Goal: Transaction & Acquisition: Obtain resource

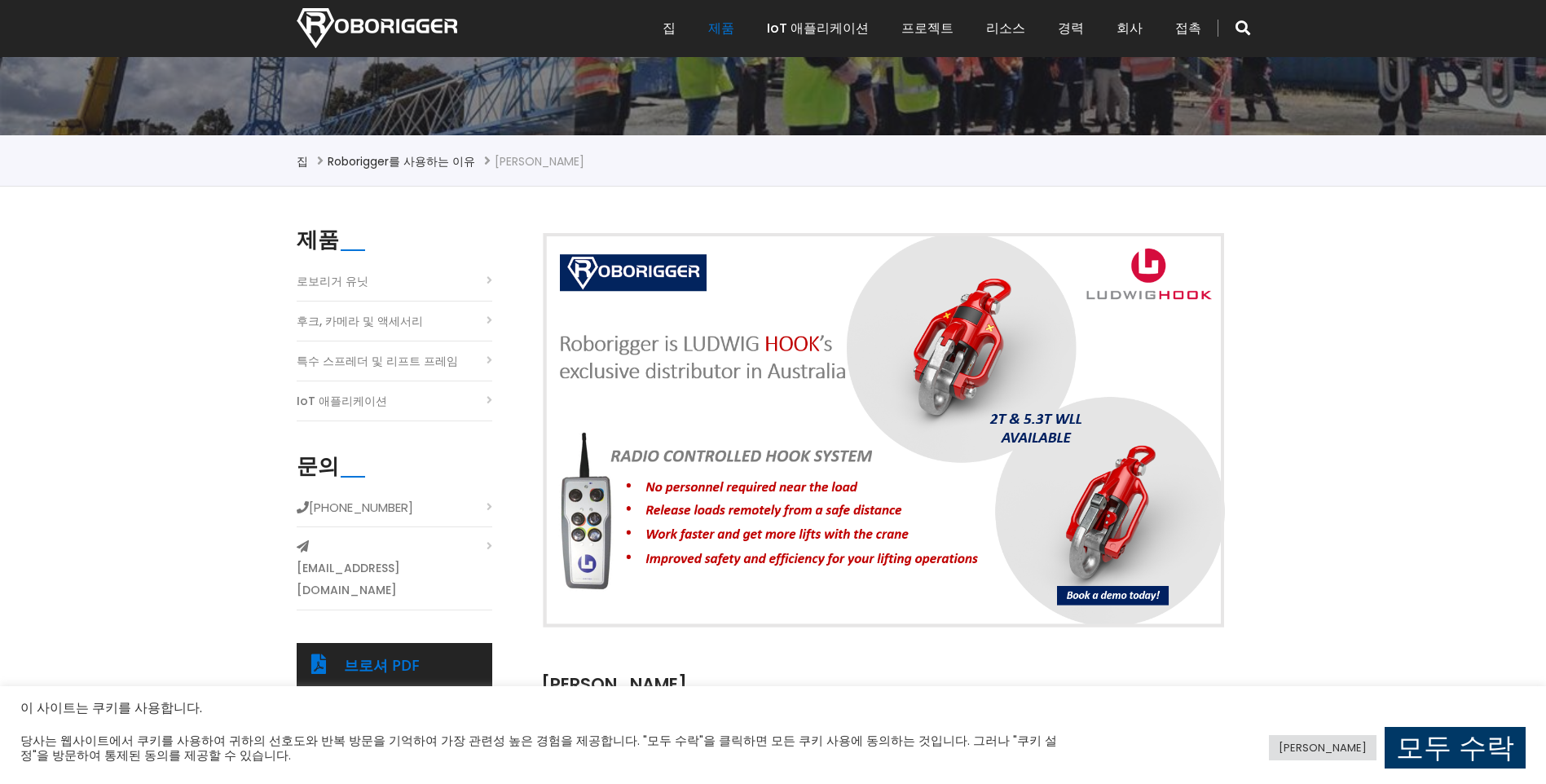
scroll to position [326, 0]
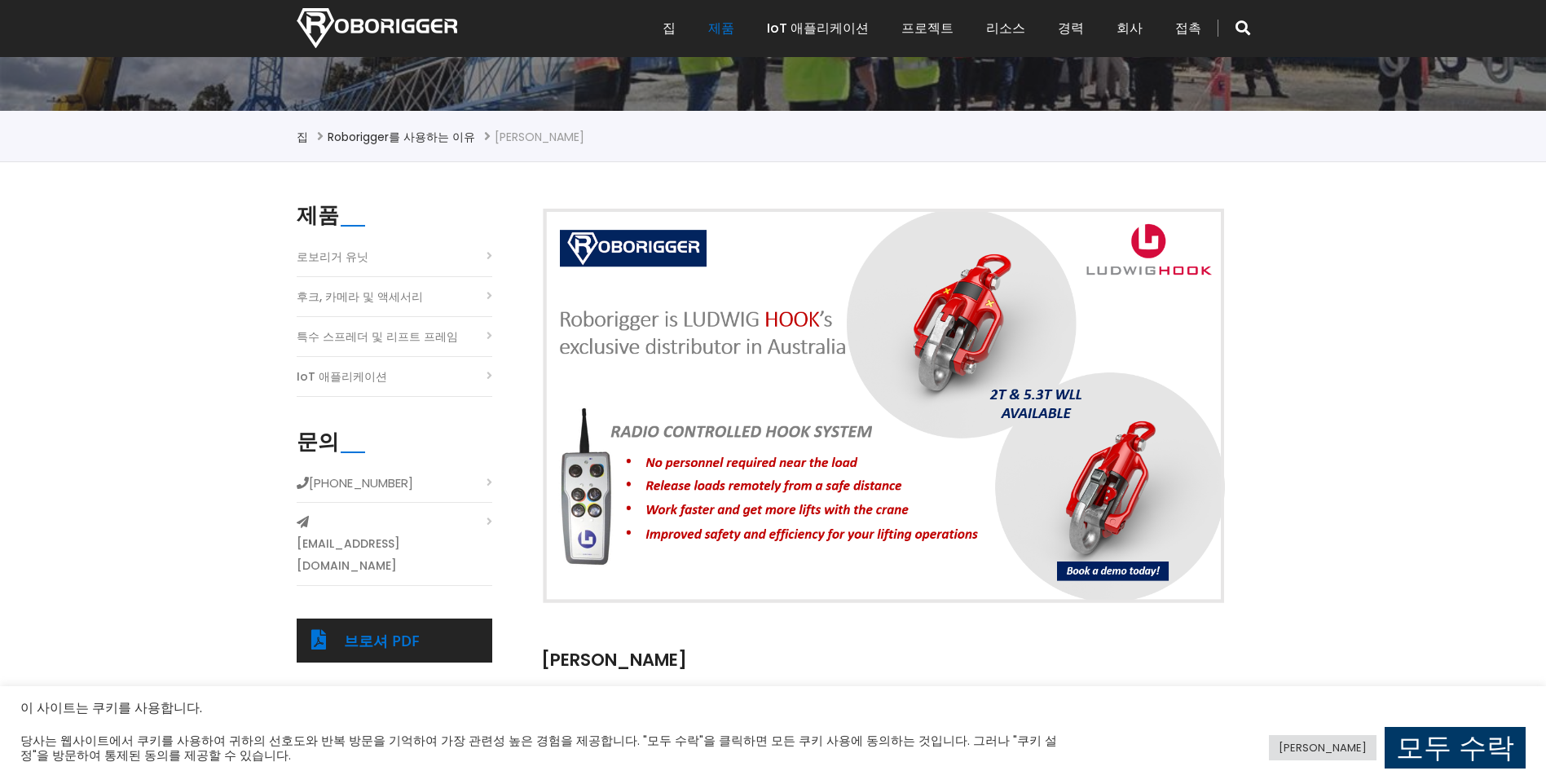
click at [1105, 487] on img at bounding box center [884, 406] width 685 height 398
click at [703, 478] on img at bounding box center [884, 406] width 685 height 398
click at [371, 630] on link "브로셔 PDF" at bounding box center [381, 640] width 76 height 20
click at [1120, 489] on img at bounding box center [884, 406] width 685 height 398
click at [335, 298] on link "후크, 카메라 및 액세서리" at bounding box center [360, 296] width 126 height 22
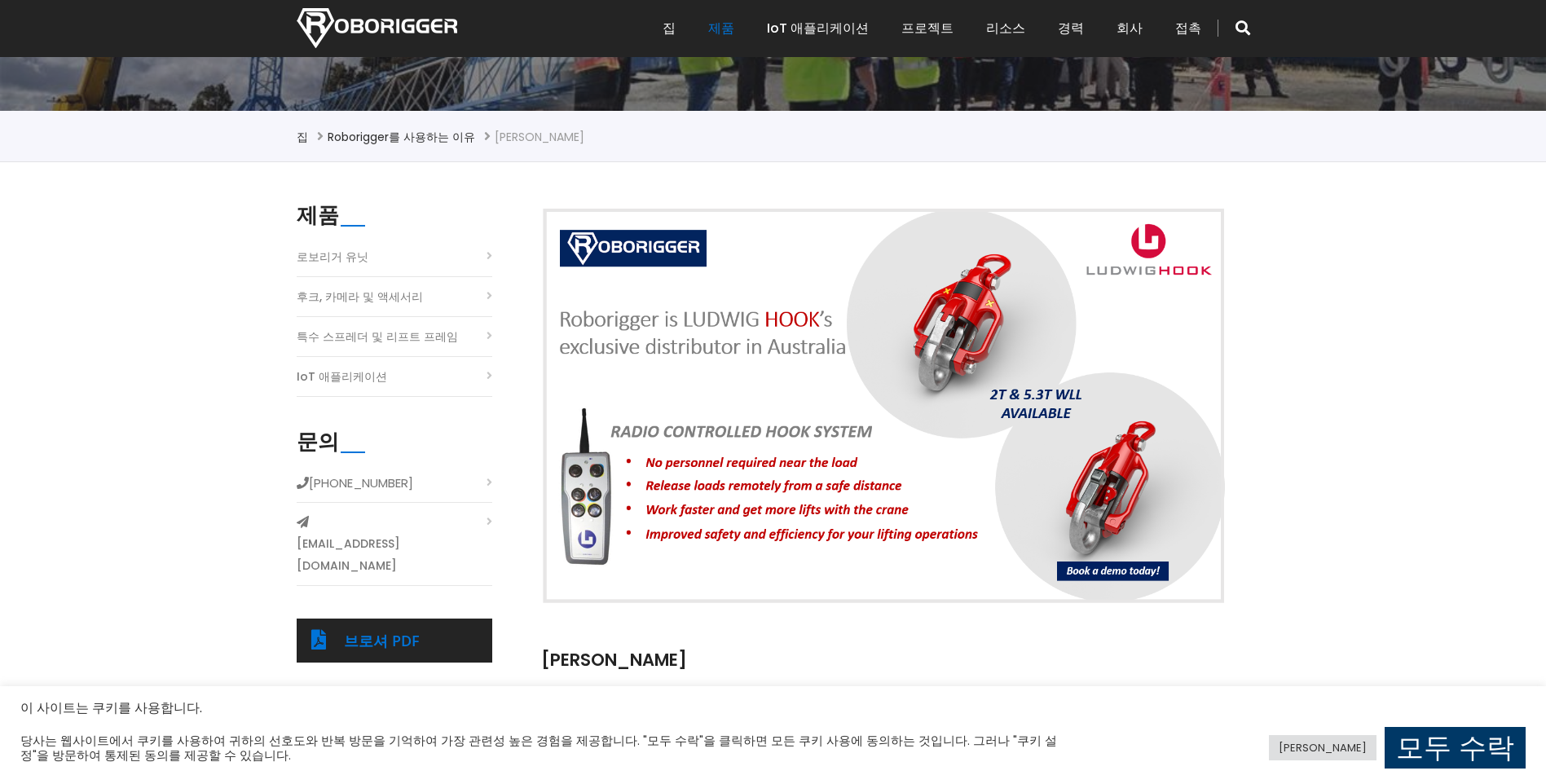
click at [353, 300] on link "후크, 카메라 및 액세서리" at bounding box center [360, 296] width 126 height 22
click at [1459, 744] on link "모두 수락" at bounding box center [1455, 747] width 141 height 41
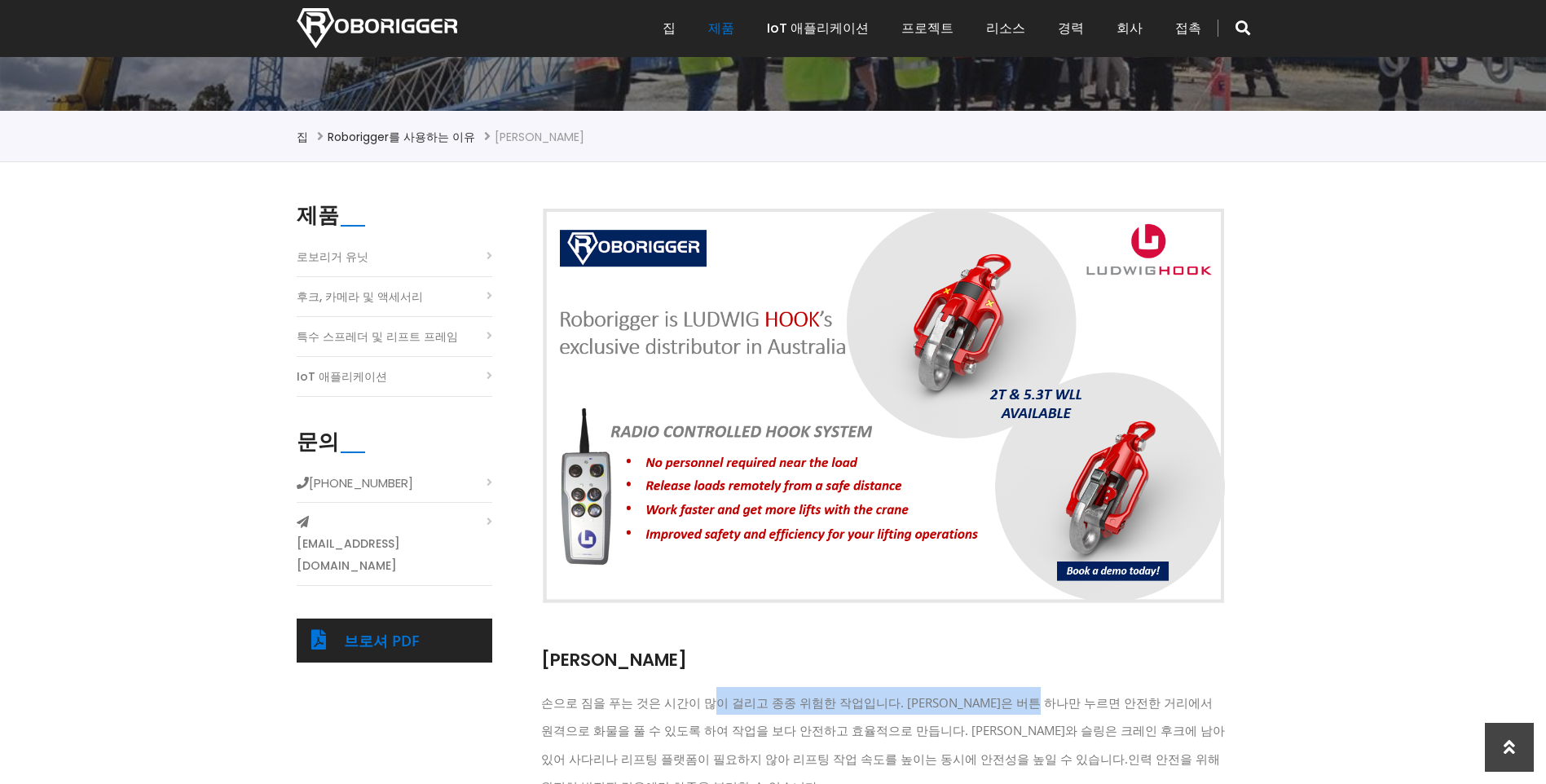
drag, startPoint x: 702, startPoint y: 709, endPoint x: 1008, endPoint y: 709, distance: 306.0
click at [1008, 709] on span "손으로 짐을 푸는 것은 시간이 많이 걸리고 종종 위험한 작업입니다. Ludwig Hook은 버튼 하나만 누르면 안전한 거리에서 원격으로 화물을…" at bounding box center [884, 730] width 684 height 72
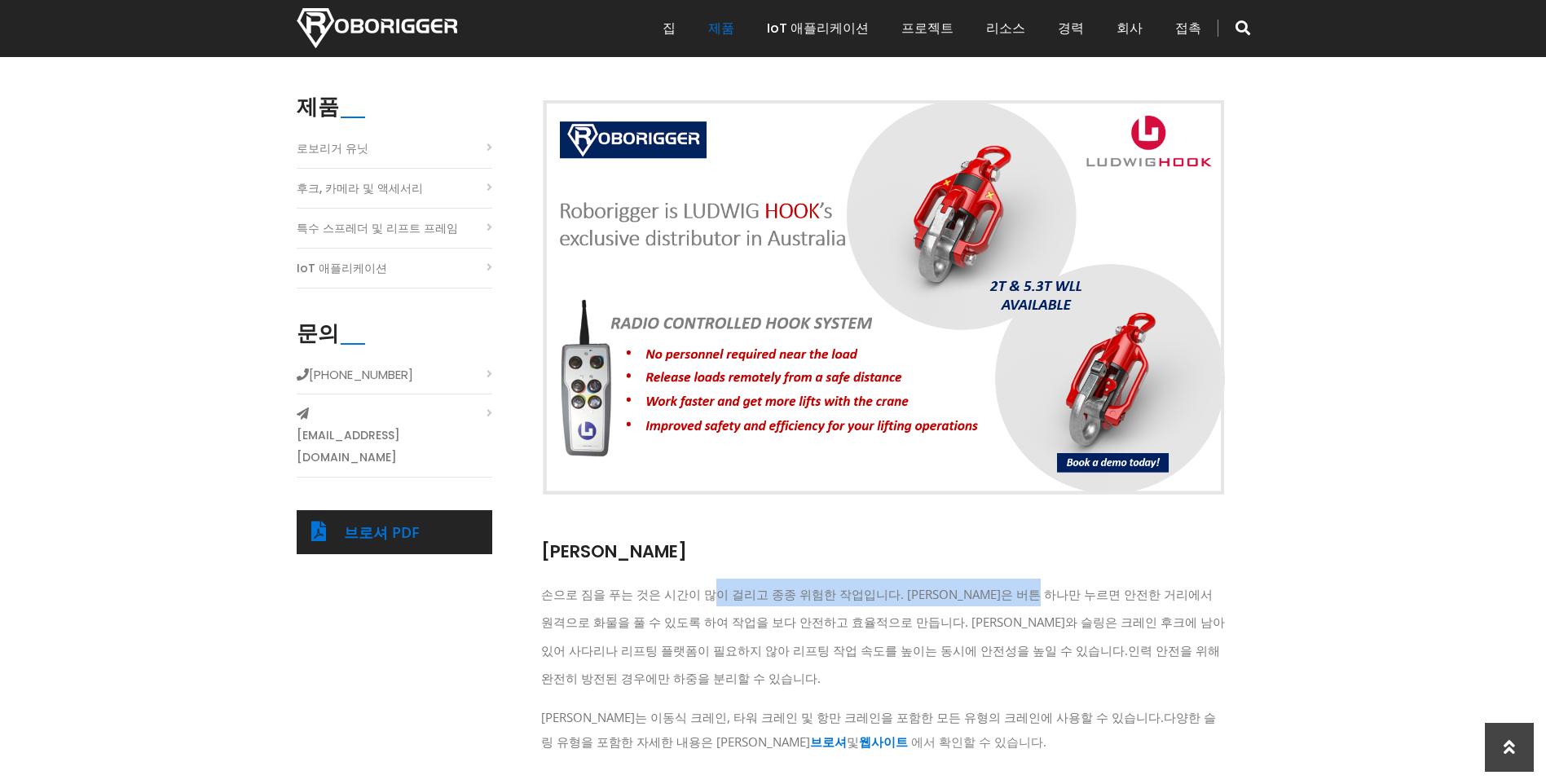
scroll to position [407, 0]
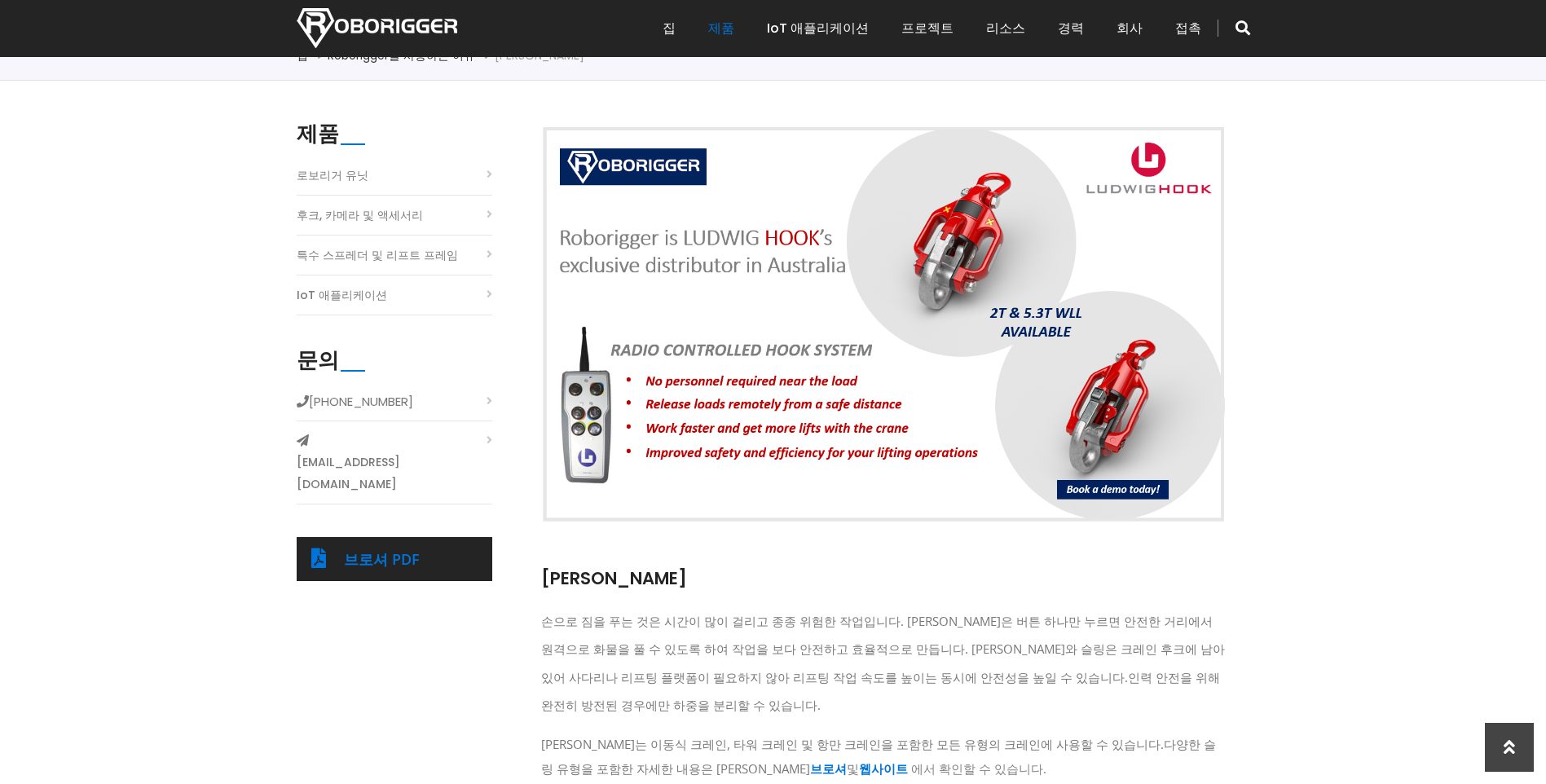
click at [546, 581] on h3 "손으로 짐을 푸는 것은 시간이 많이 걸리고 종종 위험한 작업입니다. Ludwig Hook은 버튼 하나만 누르면 안전한 거리에서 원격으로 화물을…" at bounding box center [884, 642] width 685 height 151
drag, startPoint x: 555, startPoint y: 578, endPoint x: 638, endPoint y: 580, distance: 83.0
click at [638, 580] on h3 "손으로 짐을 푸는 것은 시간이 많이 걸리고 종종 위험한 작업입니다. Ludwig Hook은 버튼 하나만 누르면 안전한 거리에서 원격으로 화물을…" at bounding box center [884, 642] width 685 height 151
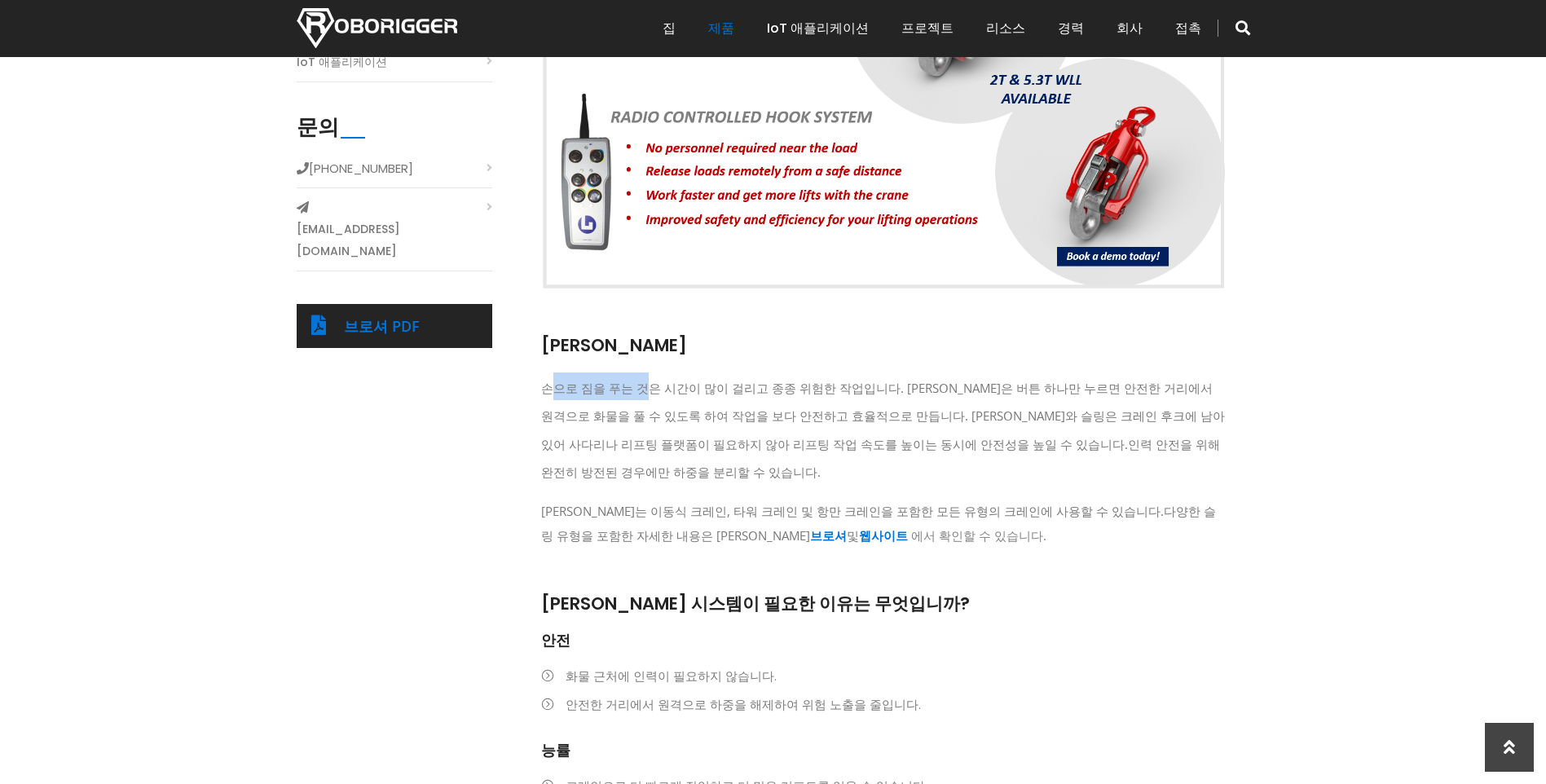
scroll to position [652, 0]
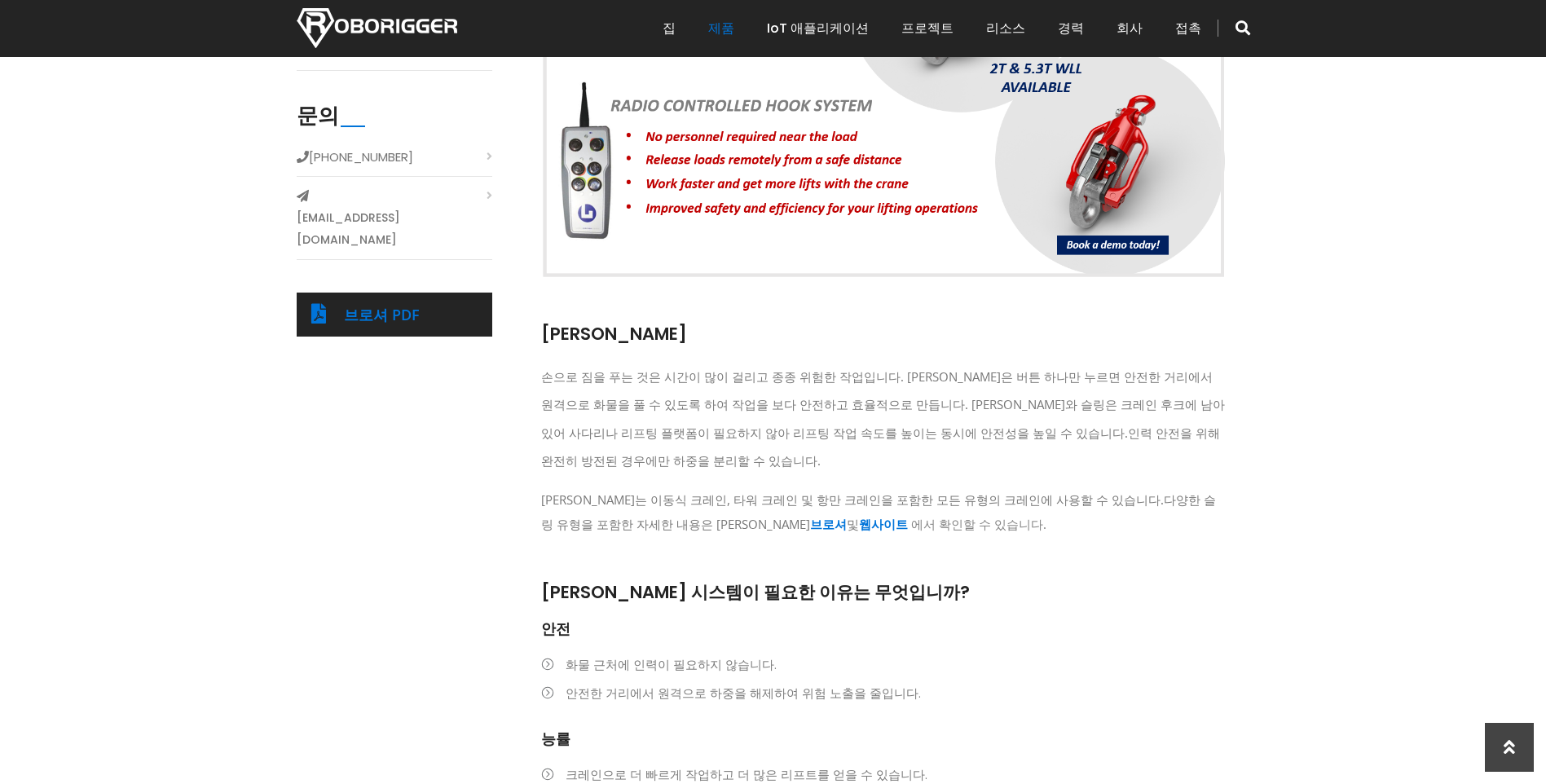
click at [597, 498] on span "Ludwig 후크는 이동식 크레인, 타워 크레인 및 항만 크레인을 포함한 모든 유형의 크레인에 사용할 수 있습니다." at bounding box center [853, 499] width 623 height 16
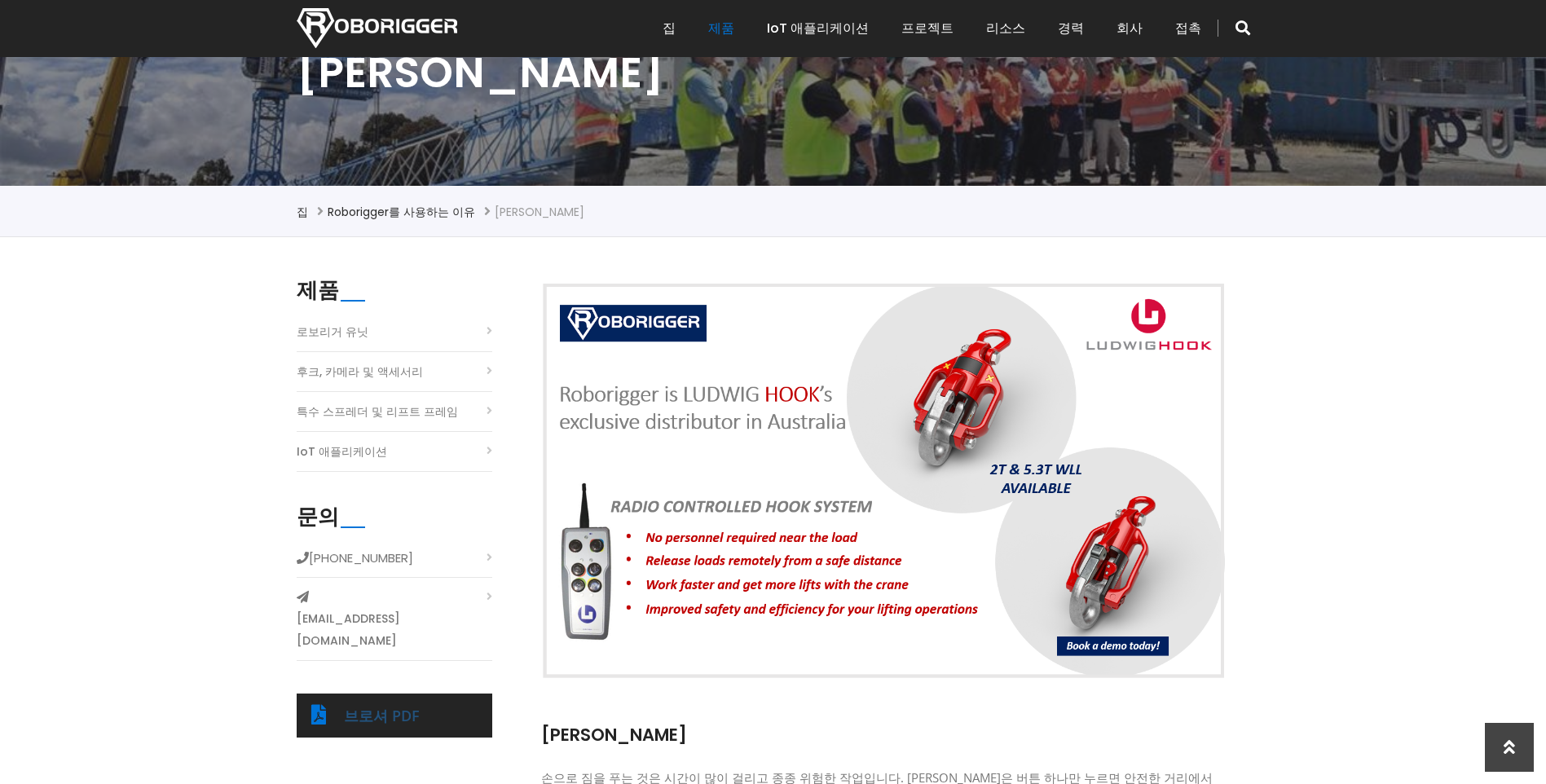
scroll to position [244, 0]
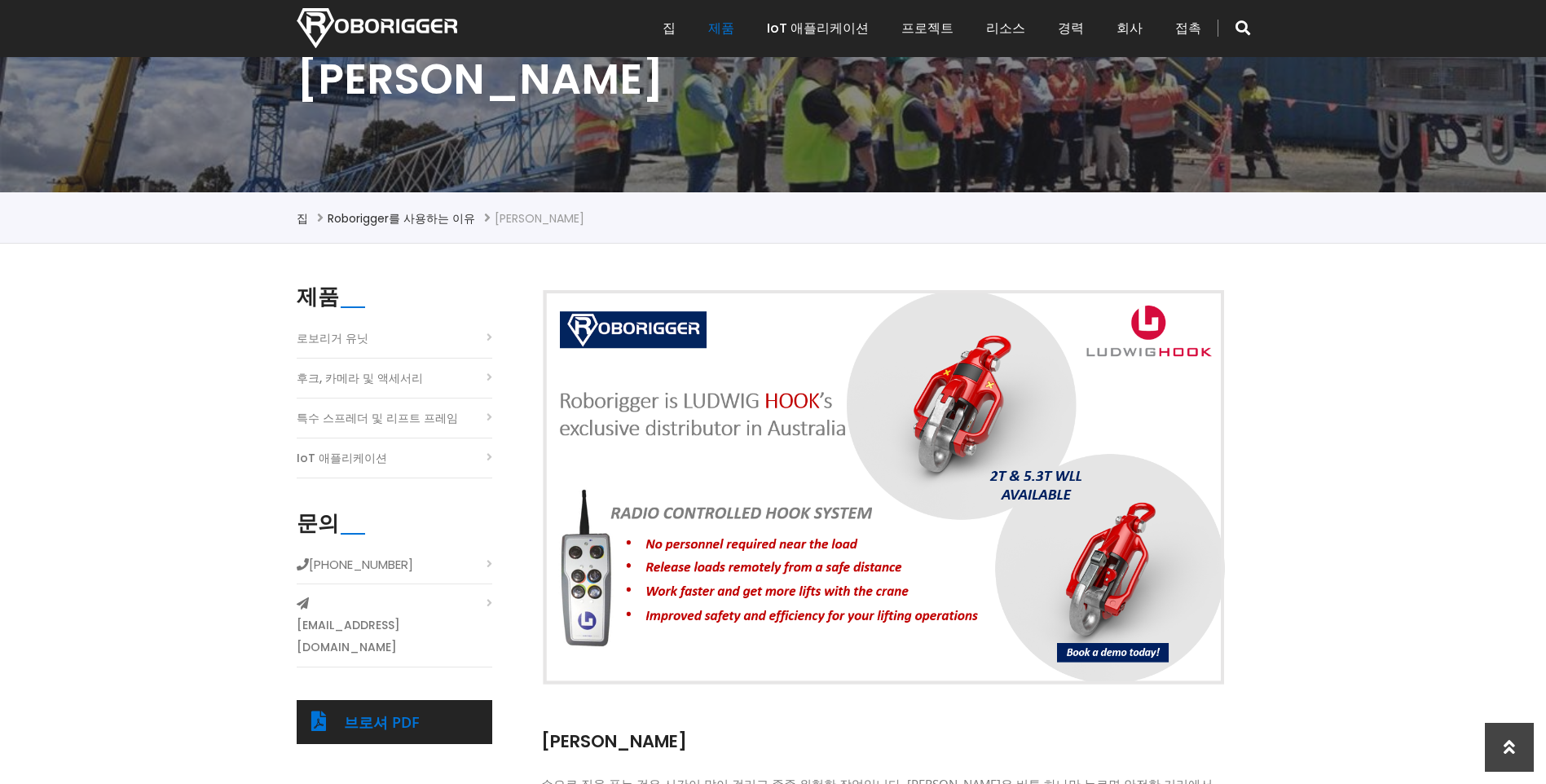
click at [502, 218] on li "루트비히 훅" at bounding box center [540, 218] width 90 height 20
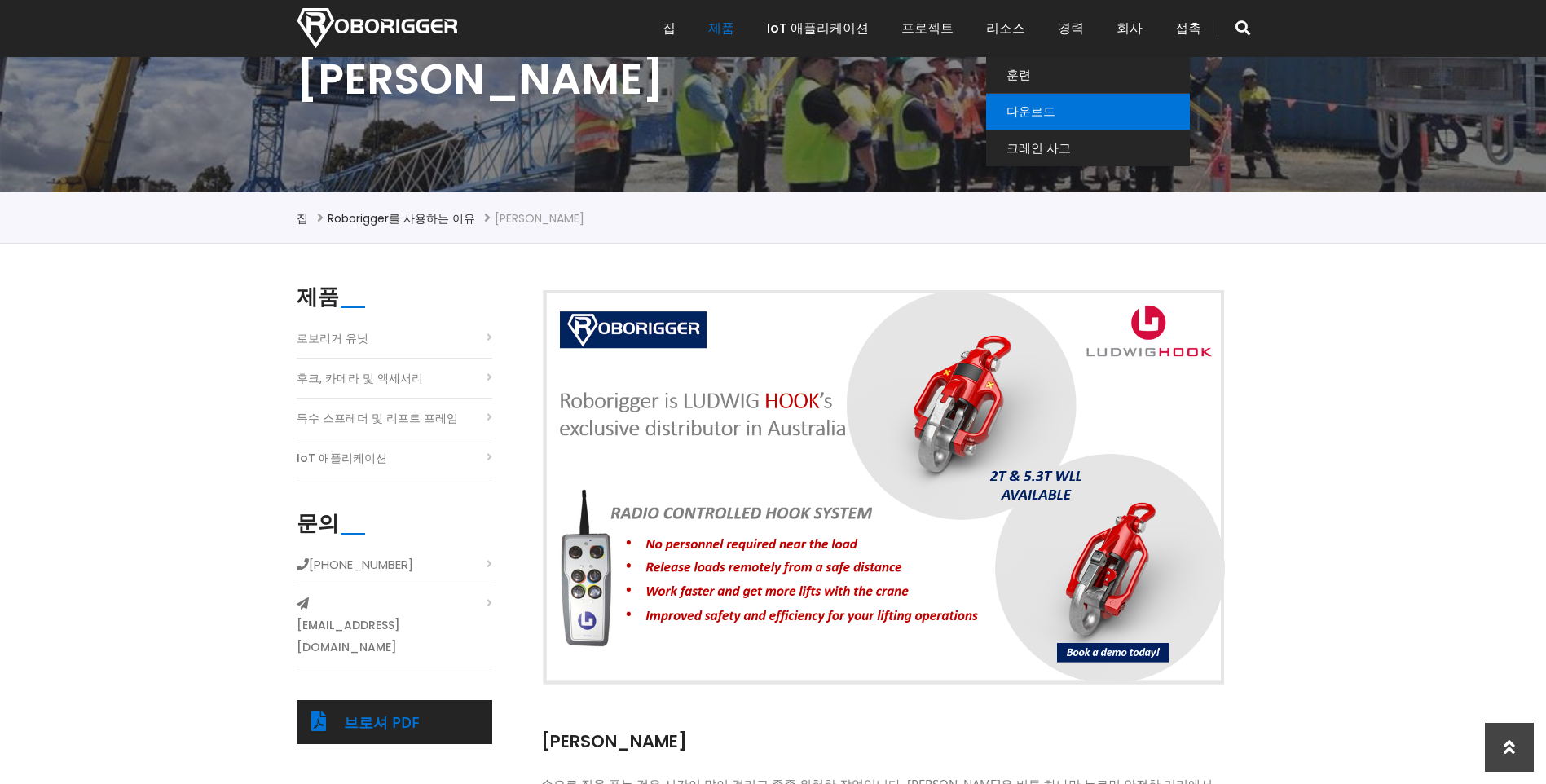
click at [1013, 108] on link "다운로드" at bounding box center [1089, 111] width 204 height 36
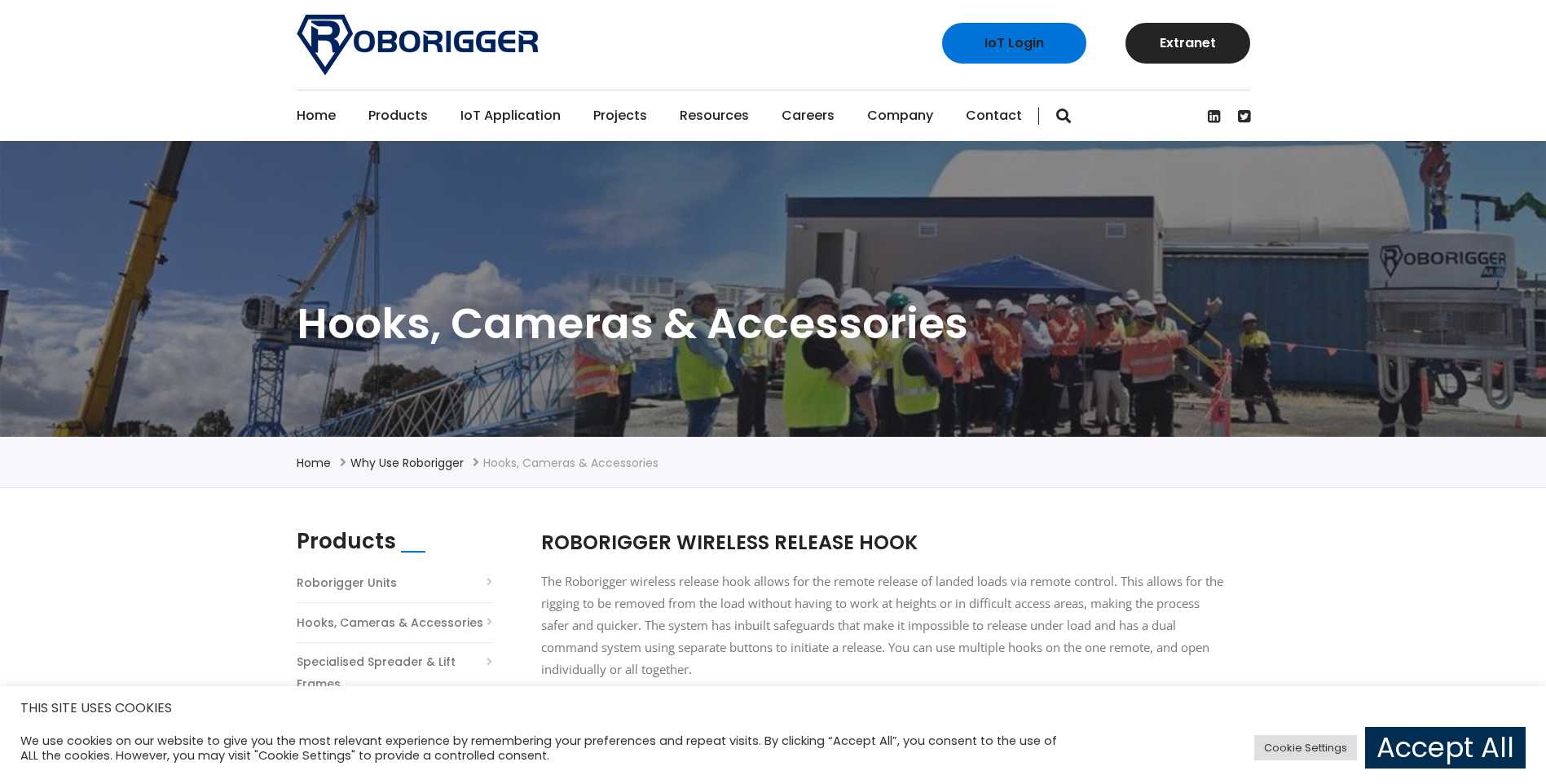
click at [1424, 762] on link "Accept All" at bounding box center [1445, 747] width 160 height 41
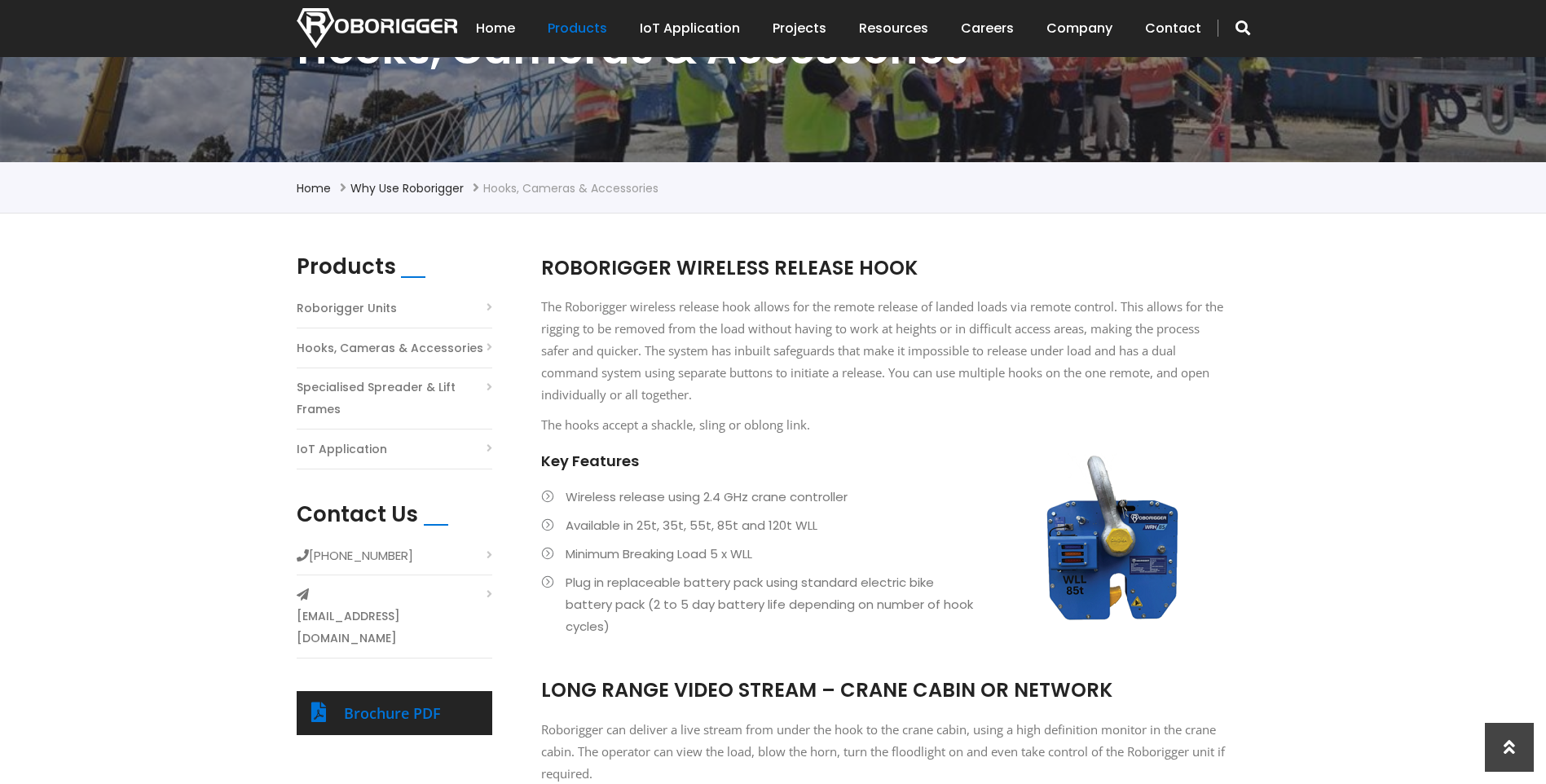
scroll to position [244, 0]
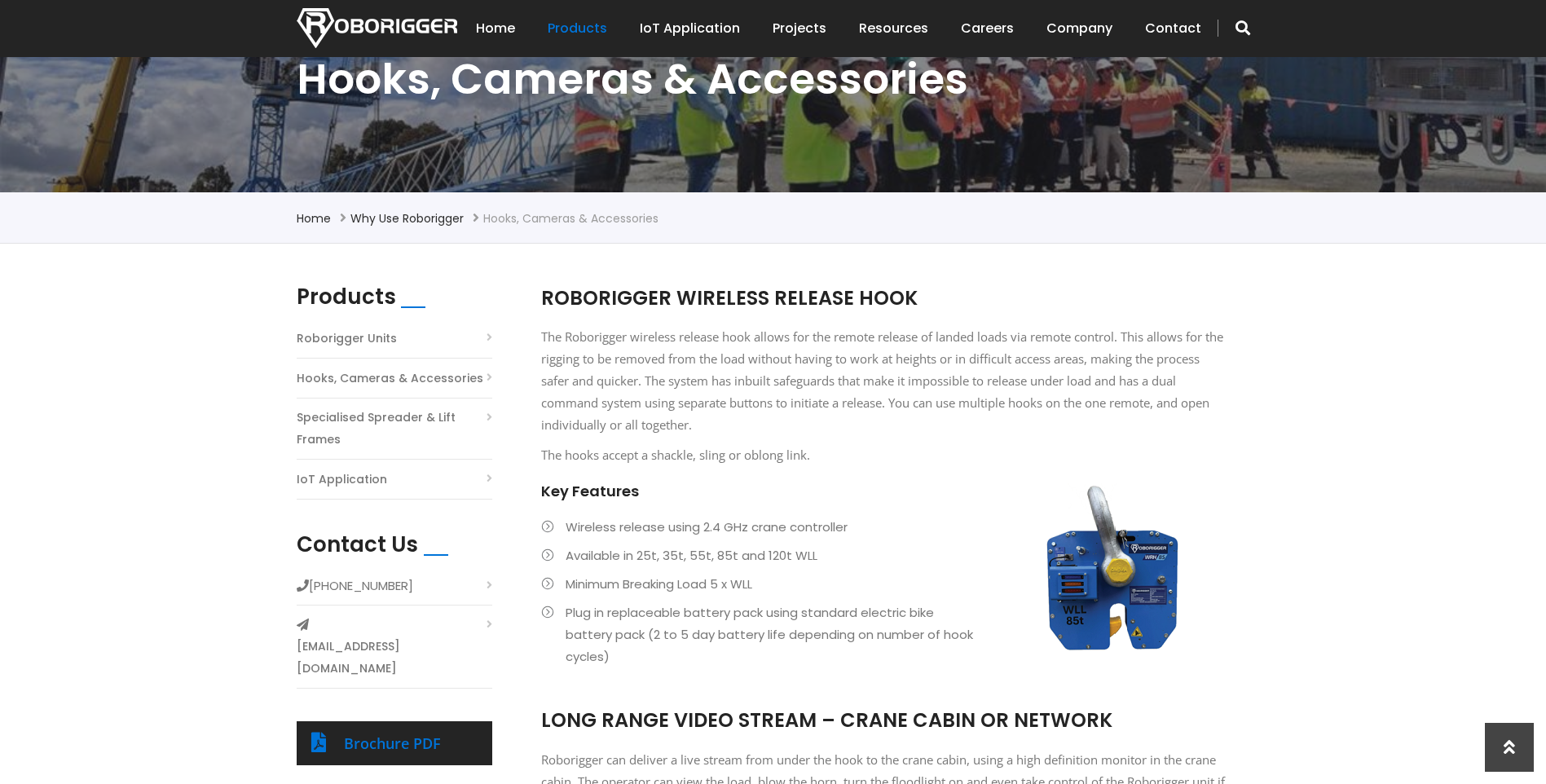
click at [342, 339] on link "Roborigger Units" at bounding box center [347, 338] width 100 height 22
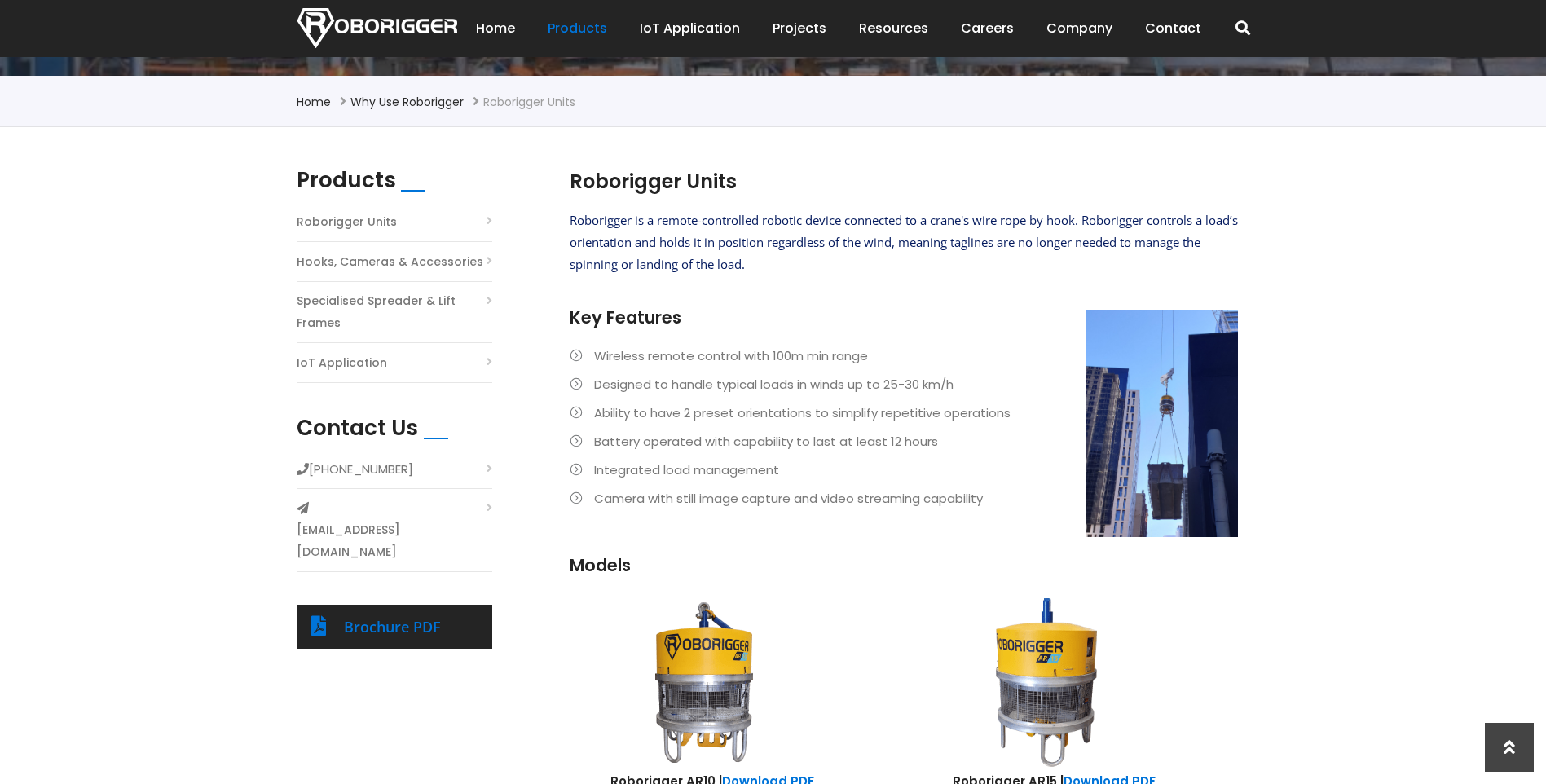
scroll to position [326, 0]
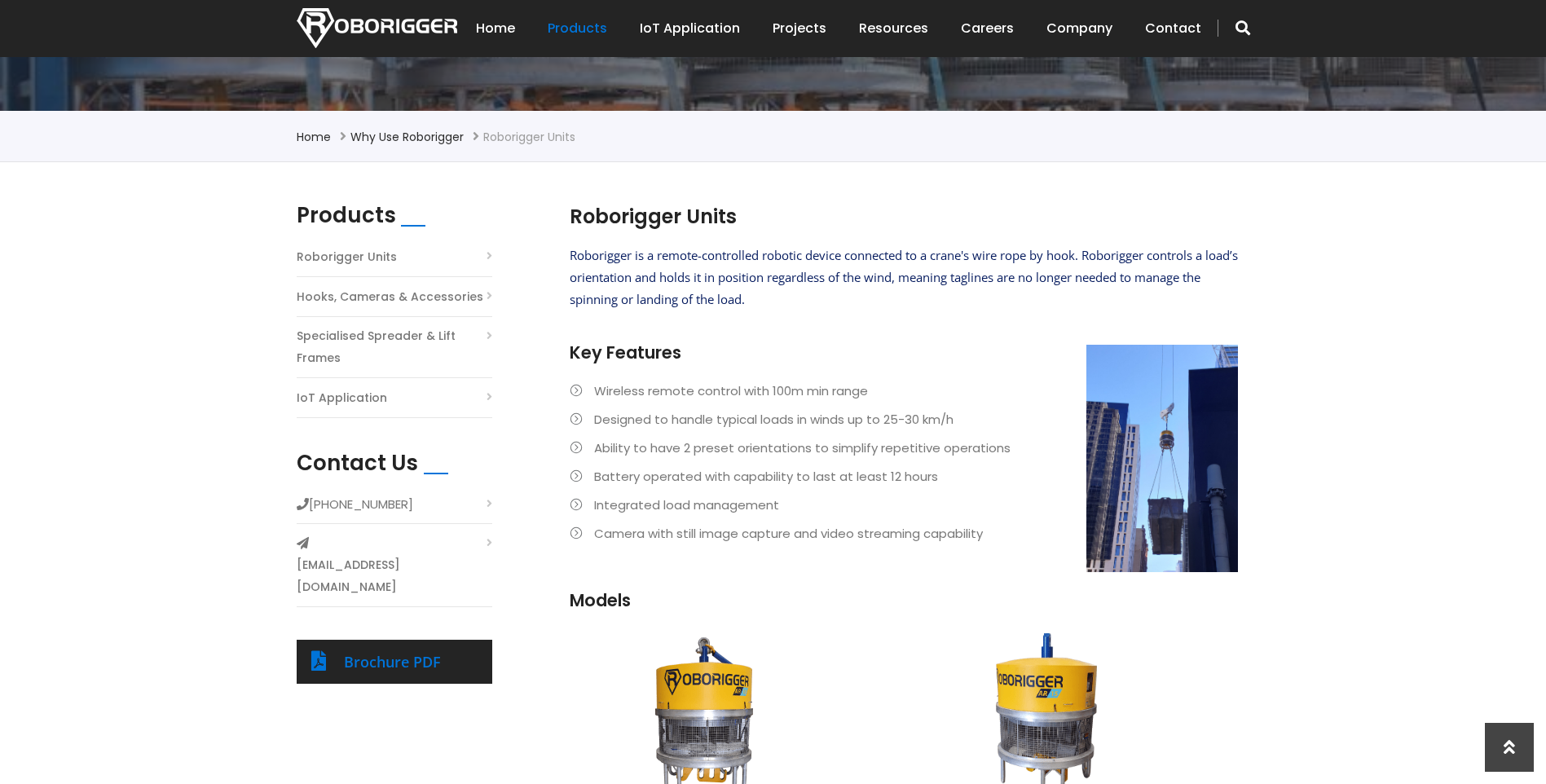
click at [342, 304] on link "Hooks, Cameras & Accessories" at bounding box center [390, 296] width 186 height 22
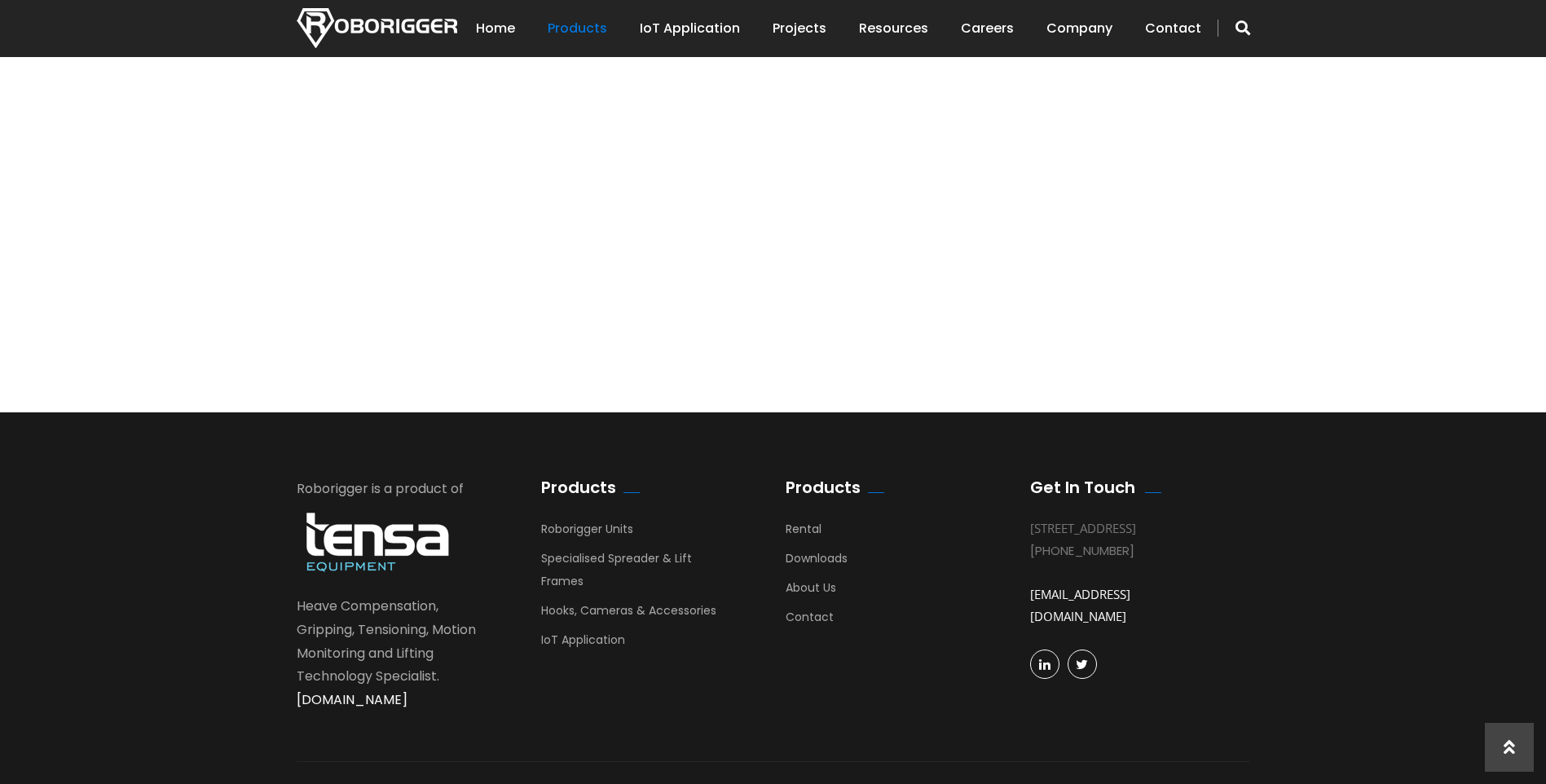
scroll to position [1343, 0]
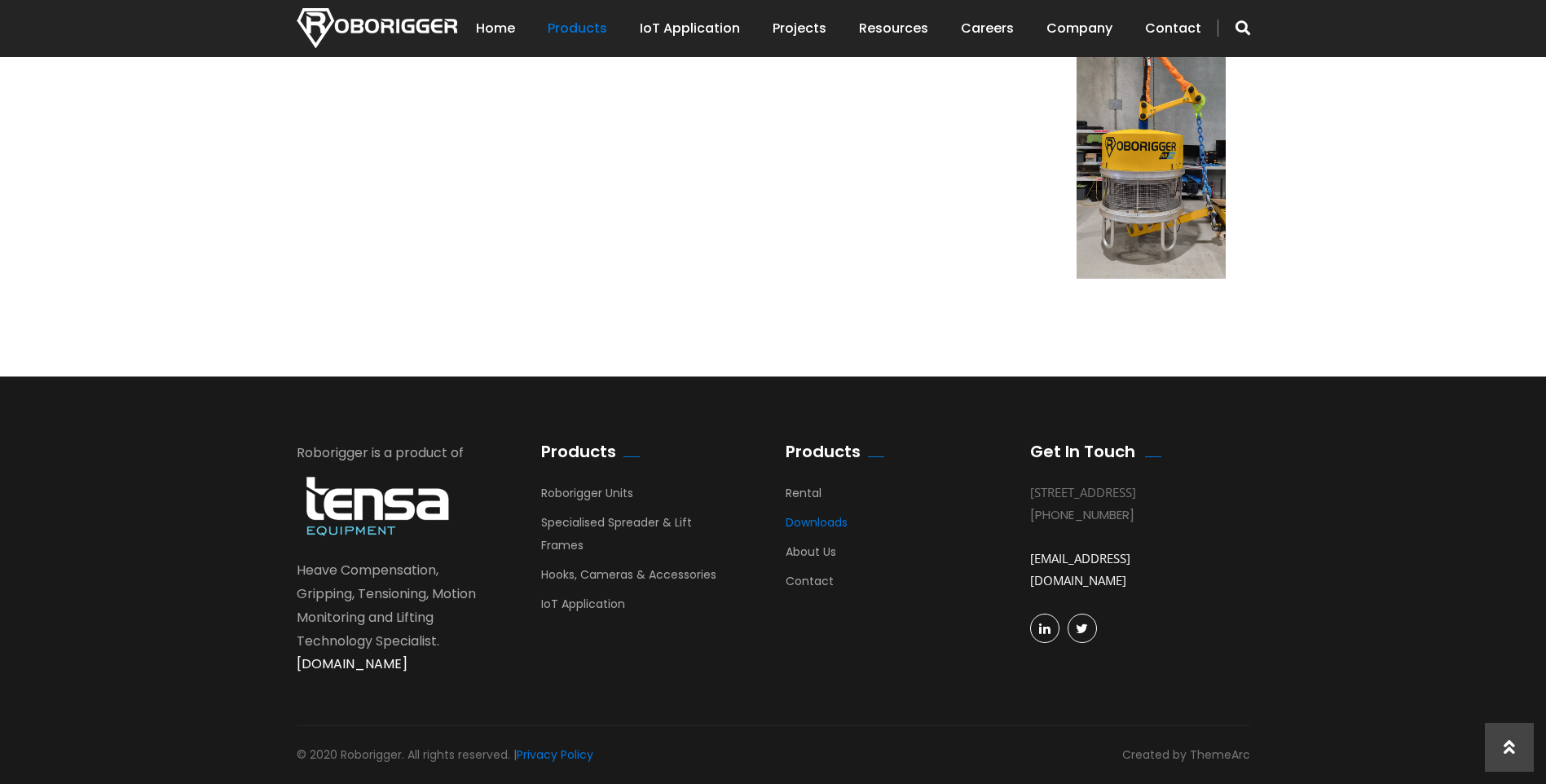
click at [805, 520] on link "Downloads" at bounding box center [817, 526] width 62 height 24
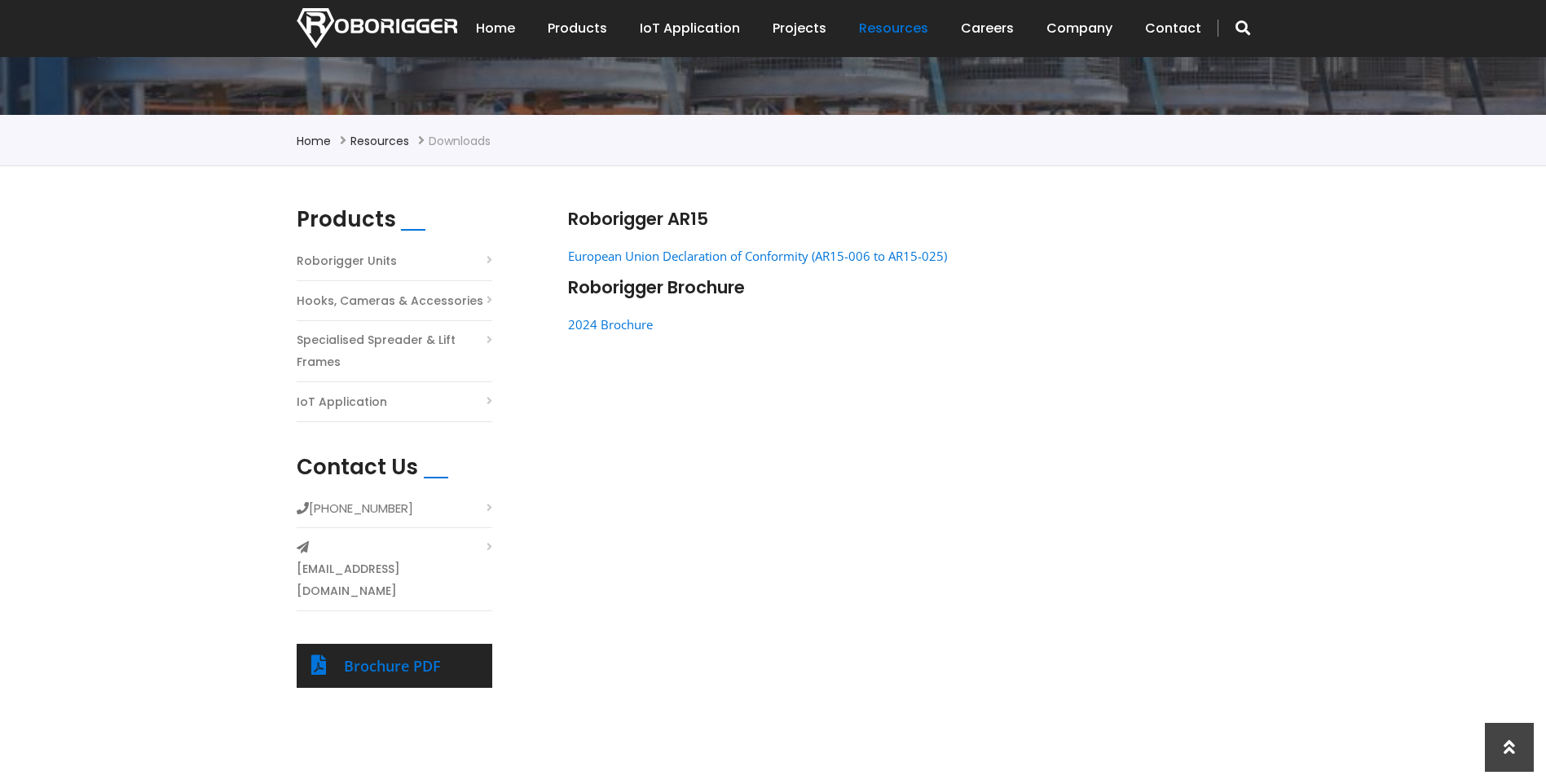
scroll to position [244, 0]
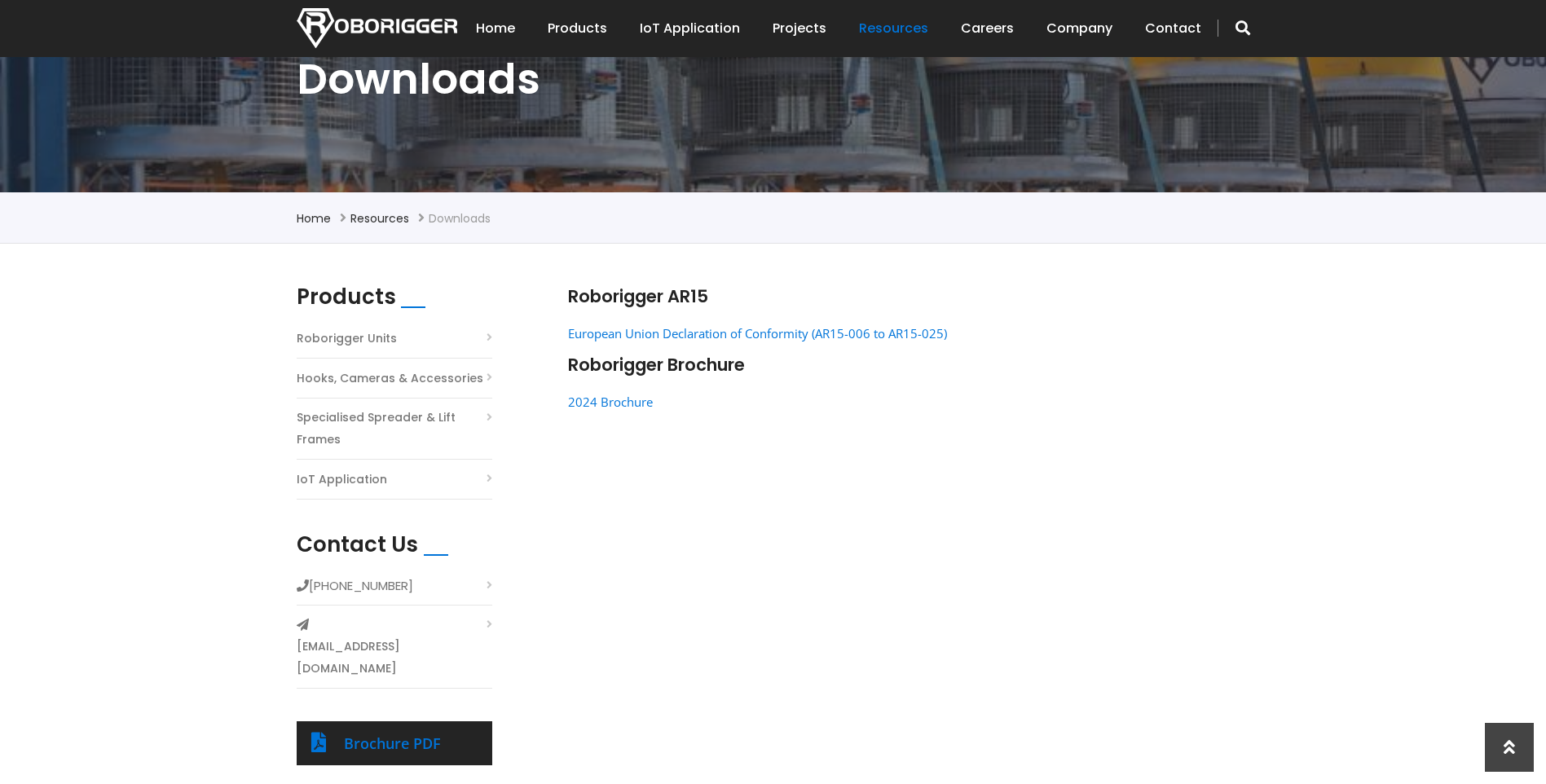
click at [392, 377] on link "Hooks, Cameras & Accessories" at bounding box center [390, 377] width 186 height 22
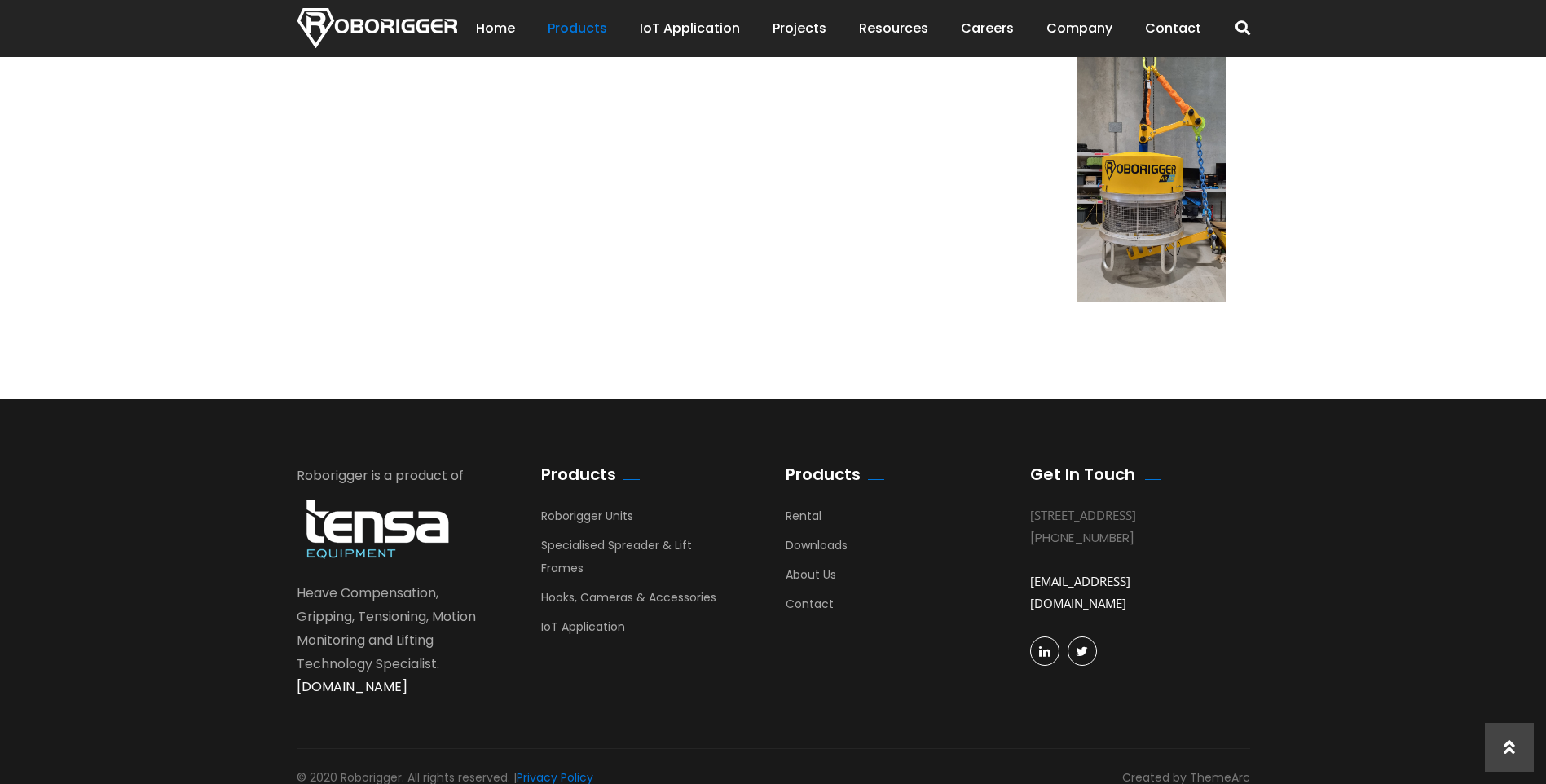
scroll to position [1343, 0]
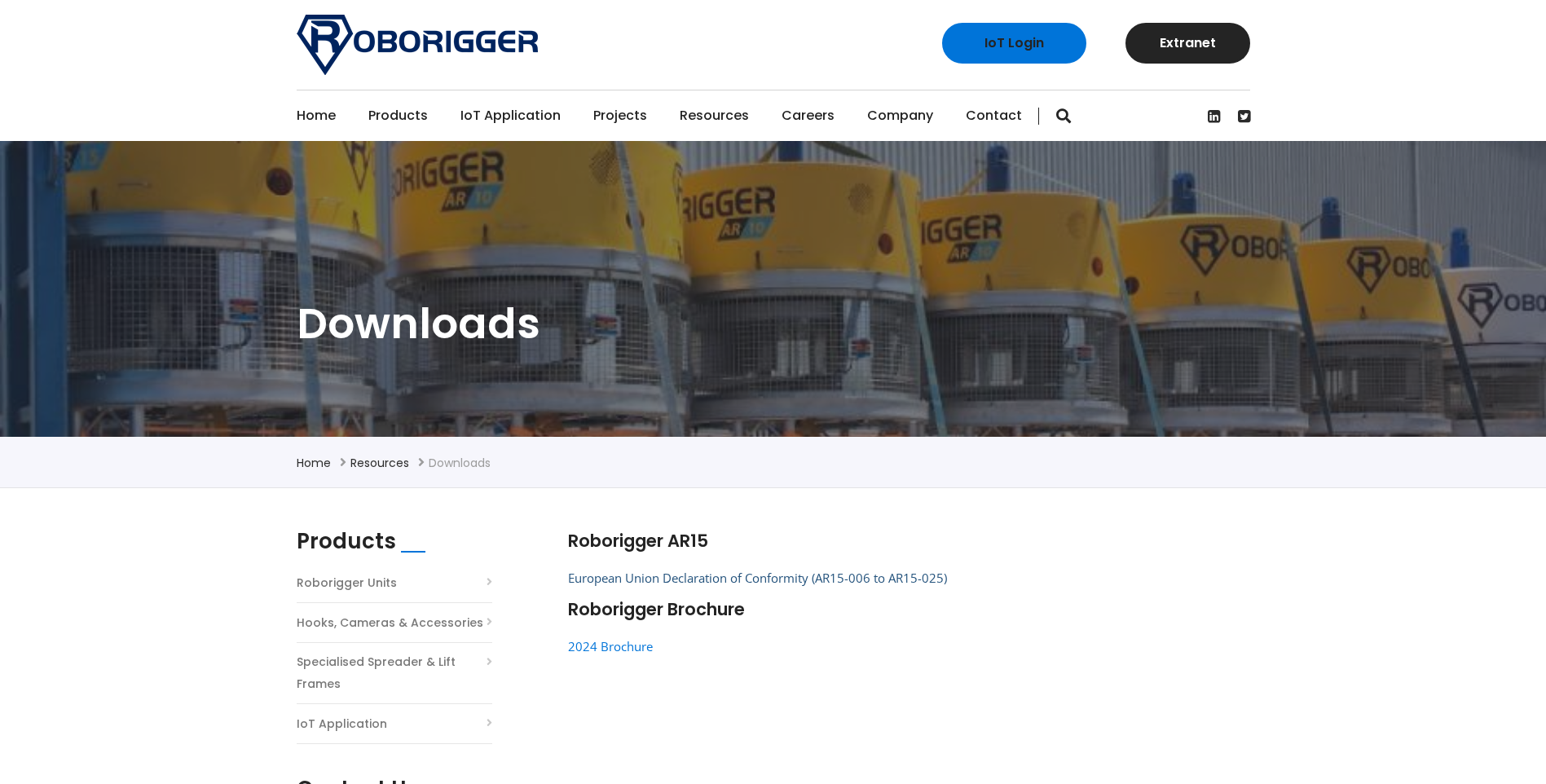
click at [667, 580] on link "European Union Declaration of Conformity (AR15-006 to AR15-025)" at bounding box center [757, 577] width 379 height 16
click at [609, 647] on link "2024 Brochure" at bounding box center [610, 645] width 84 height 16
click at [617, 117] on link "Projects" at bounding box center [619, 116] width 53 height 51
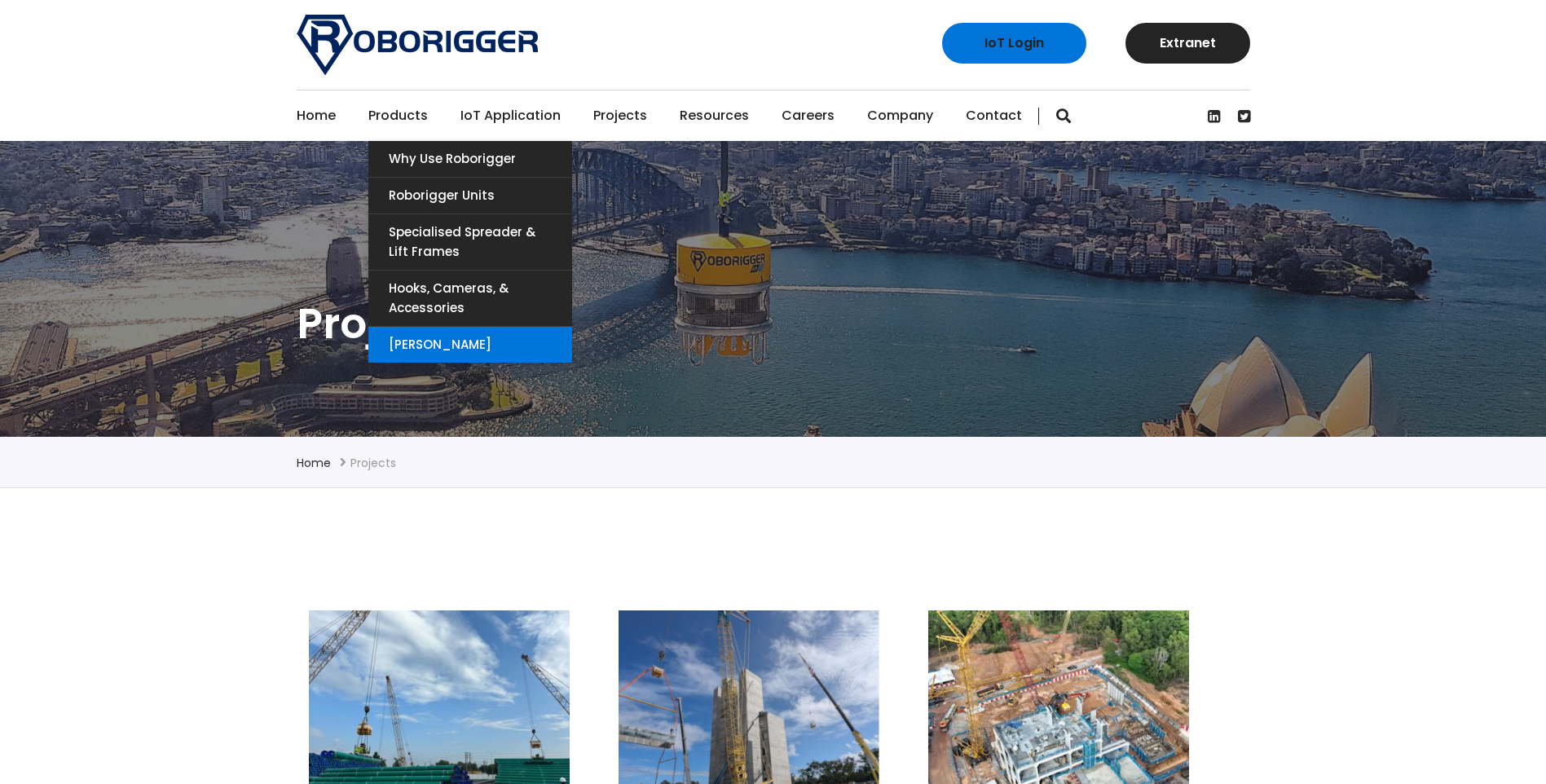
click at [433, 348] on link "[PERSON_NAME]" at bounding box center [470, 345] width 204 height 36
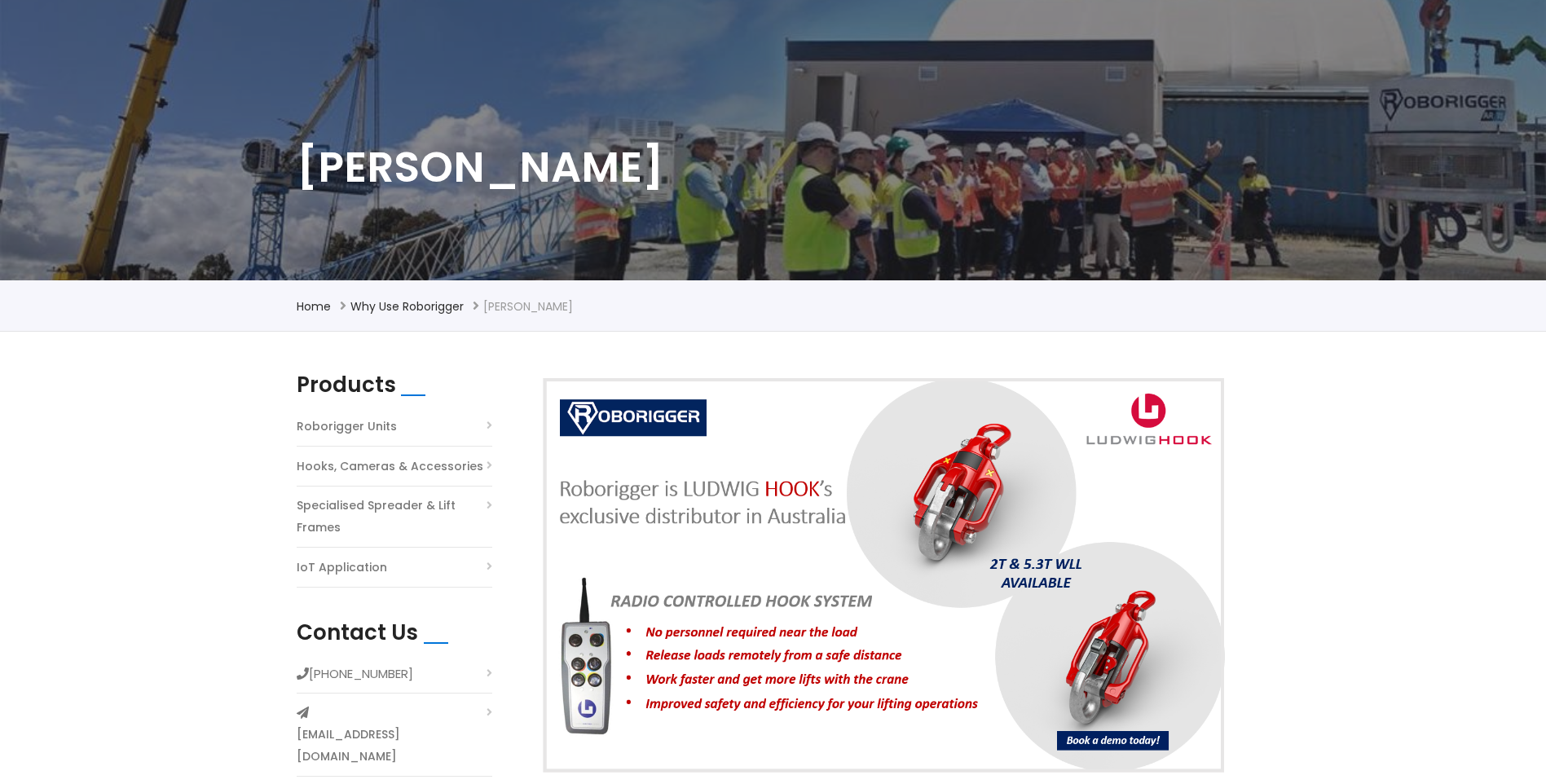
scroll to position [407, 0]
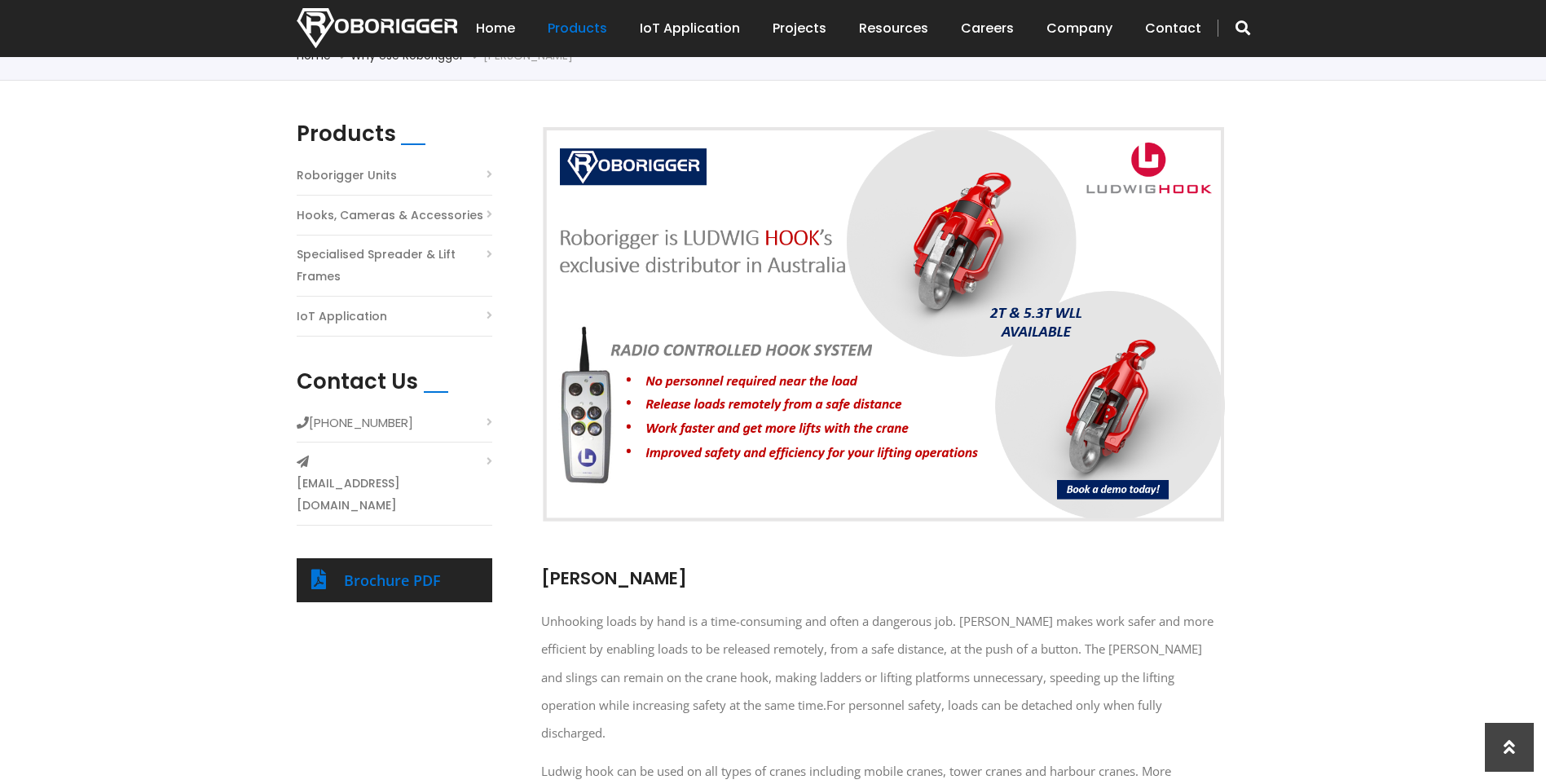
click at [701, 392] on img at bounding box center [884, 324] width 685 height 398
click at [1059, 323] on img at bounding box center [884, 324] width 685 height 398
click at [1108, 487] on img at bounding box center [884, 324] width 685 height 398
click at [1106, 494] on img at bounding box center [884, 324] width 685 height 398
click at [1066, 494] on img at bounding box center [884, 324] width 685 height 398
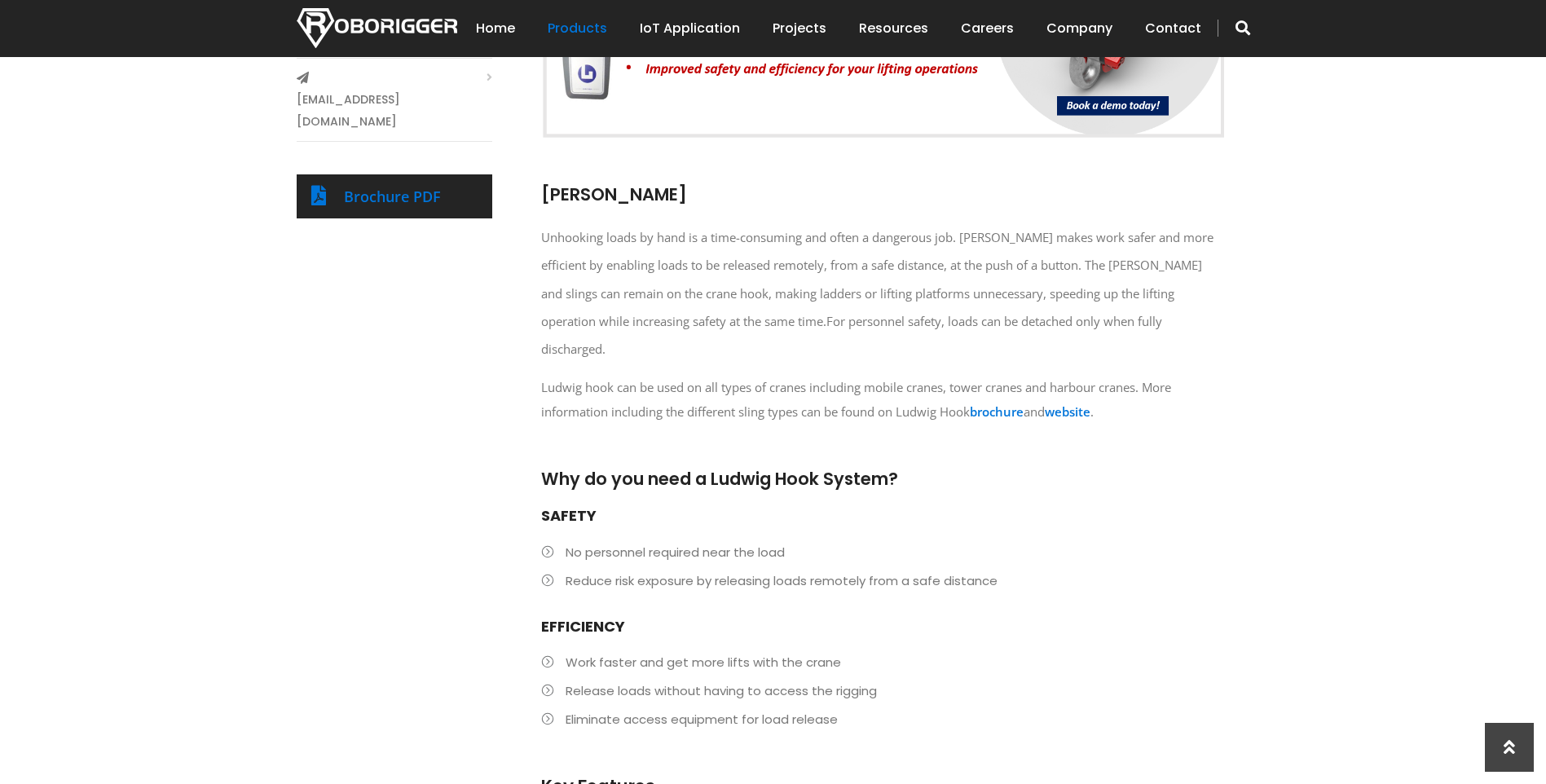
scroll to position [815, 0]
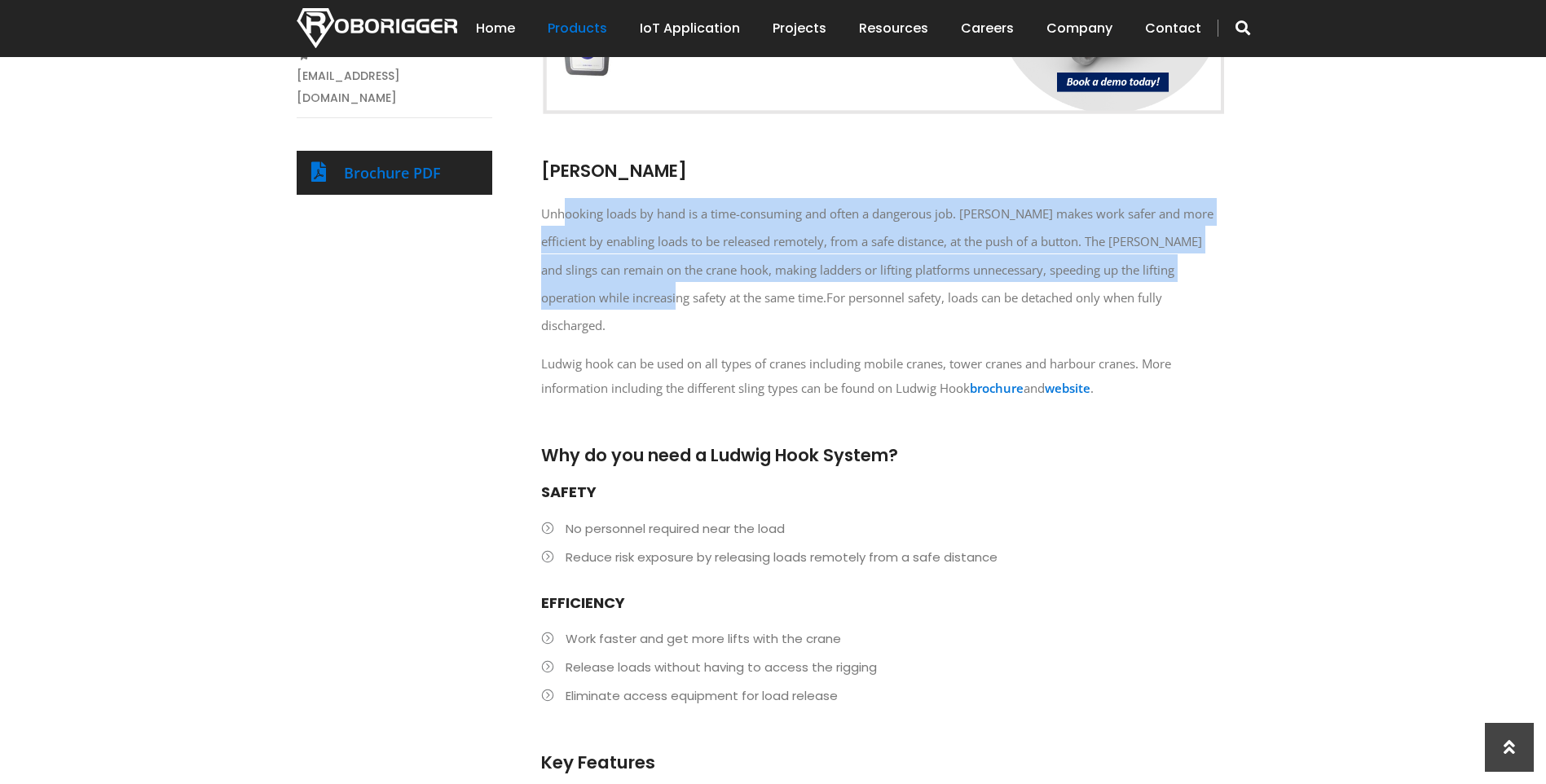
drag, startPoint x: 564, startPoint y: 207, endPoint x: 640, endPoint y: 304, distance: 123.2
click at [640, 304] on span "Unhooking loads by hand is a time-consuming and often a dangerous job. Ludwig H…" at bounding box center [878, 255] width 673 height 100
drag, startPoint x: 640, startPoint y: 304, endPoint x: 1026, endPoint y: 254, distance: 389.2
click at [1023, 255] on span "Unhooking loads by hand is a time-consuming and often a dangerous job. Ludwig H…" at bounding box center [878, 252] width 673 height 114
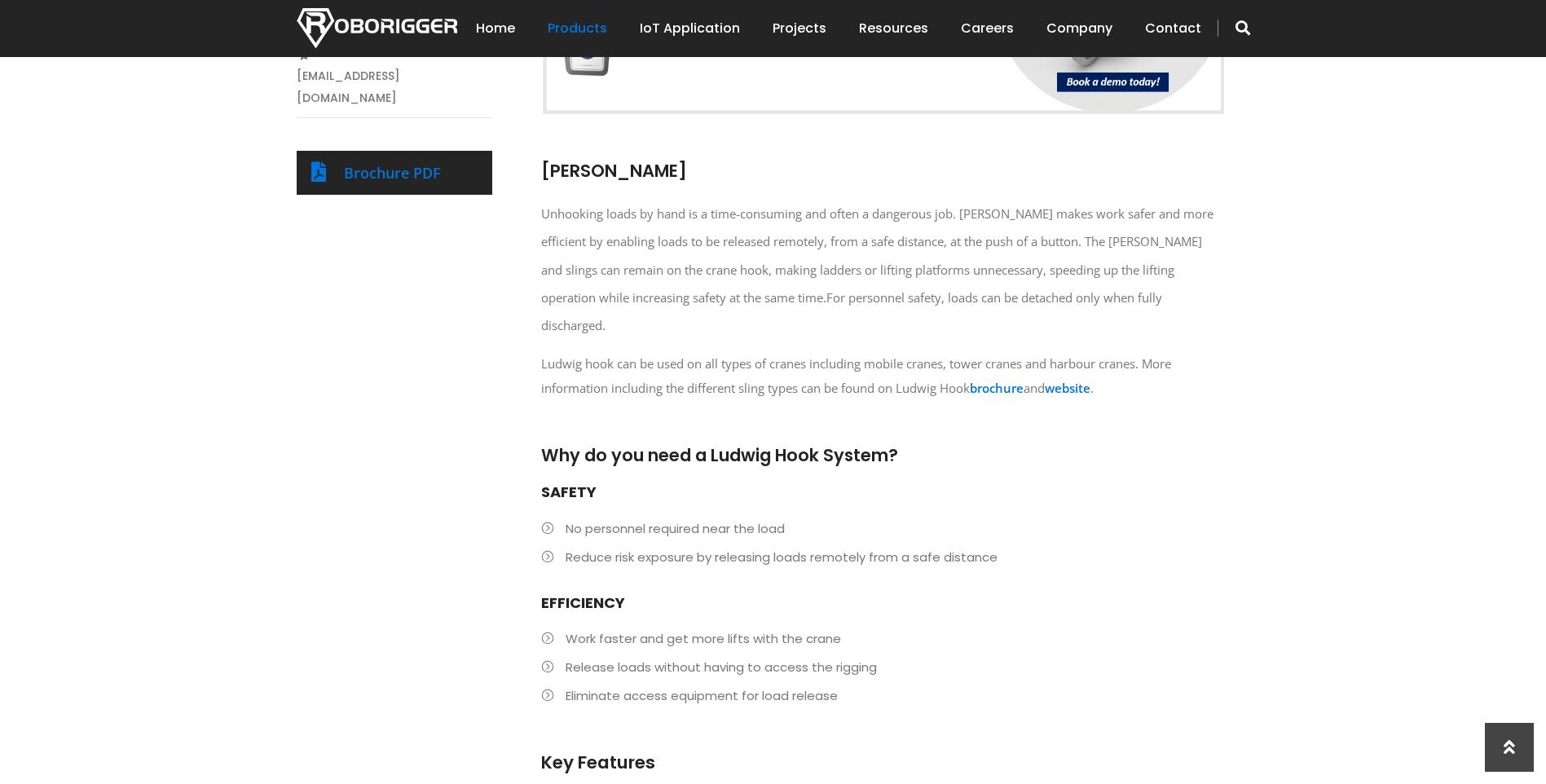
click at [774, 238] on span "Unhooking loads by hand is a time-consuming and often a dangerous job. Ludwig H…" at bounding box center [878, 255] width 673 height 100
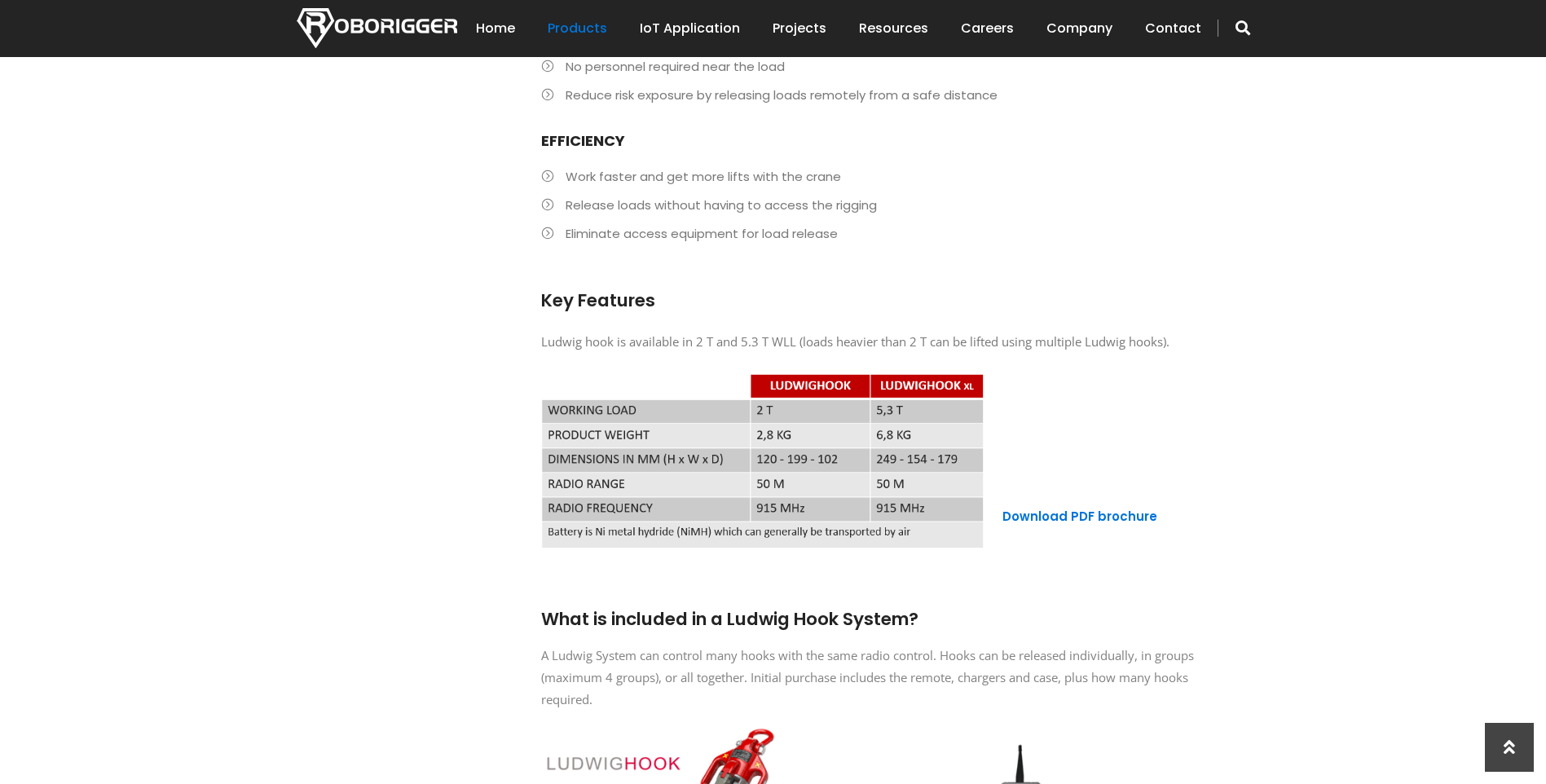
scroll to position [1304, 0]
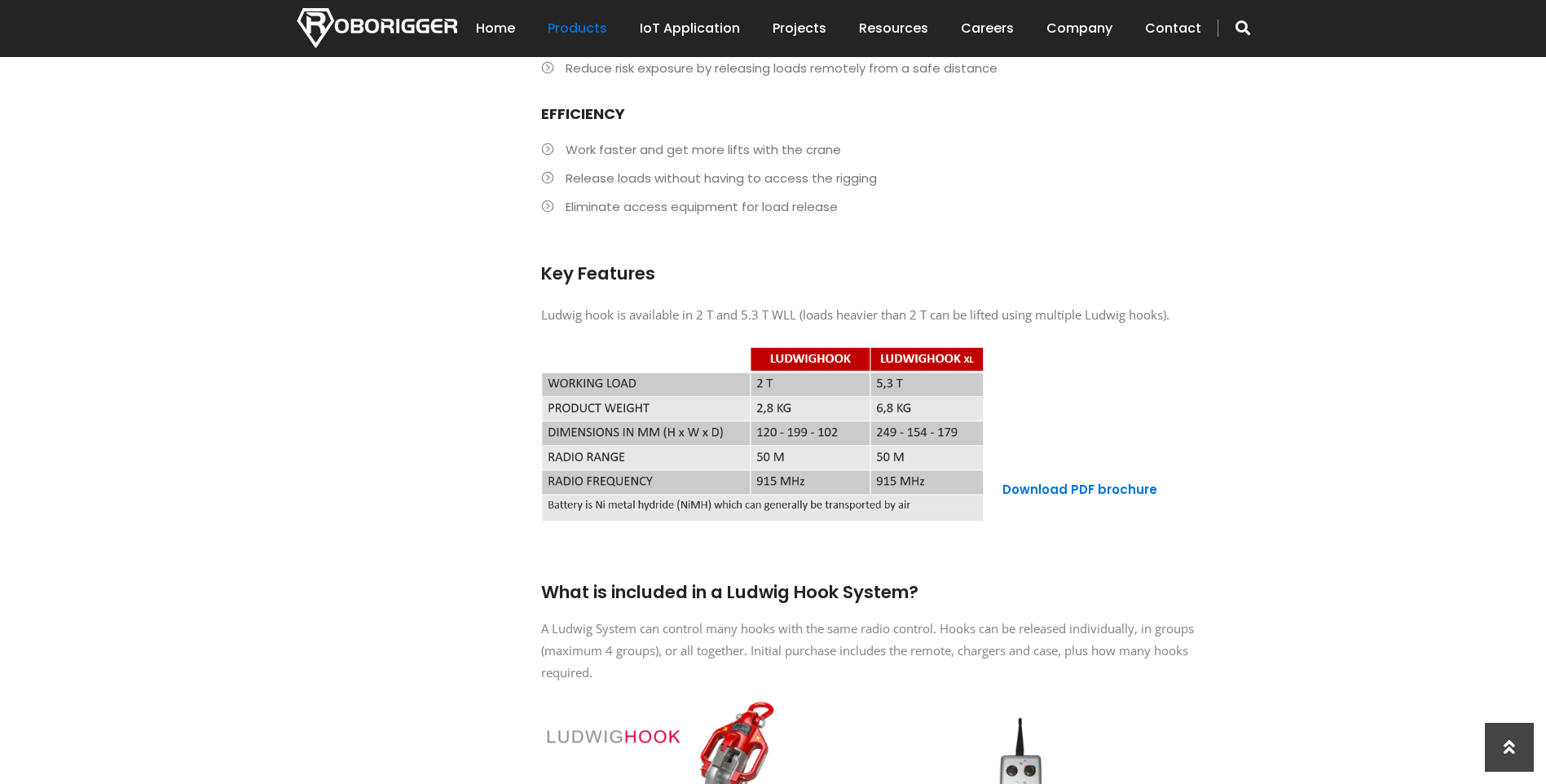
click at [899, 375] on img at bounding box center [763, 435] width 443 height 176
click at [1063, 481] on link "Download PDF brochure" at bounding box center [1079, 489] width 155 height 17
